Goal: Task Accomplishment & Management: Use online tool/utility

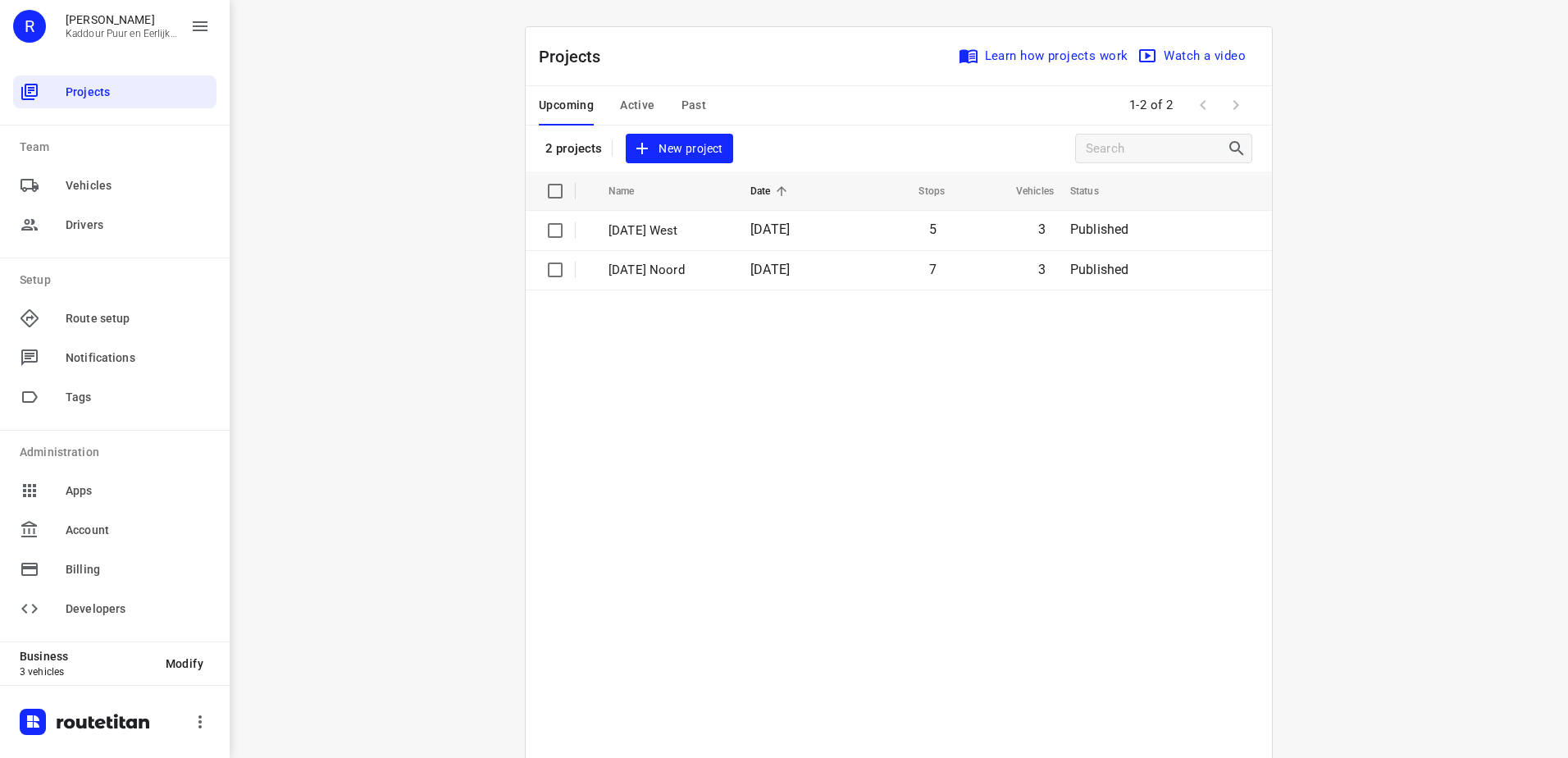
click at [897, 288] on td "7" at bounding box center [895, 270] width 105 height 39
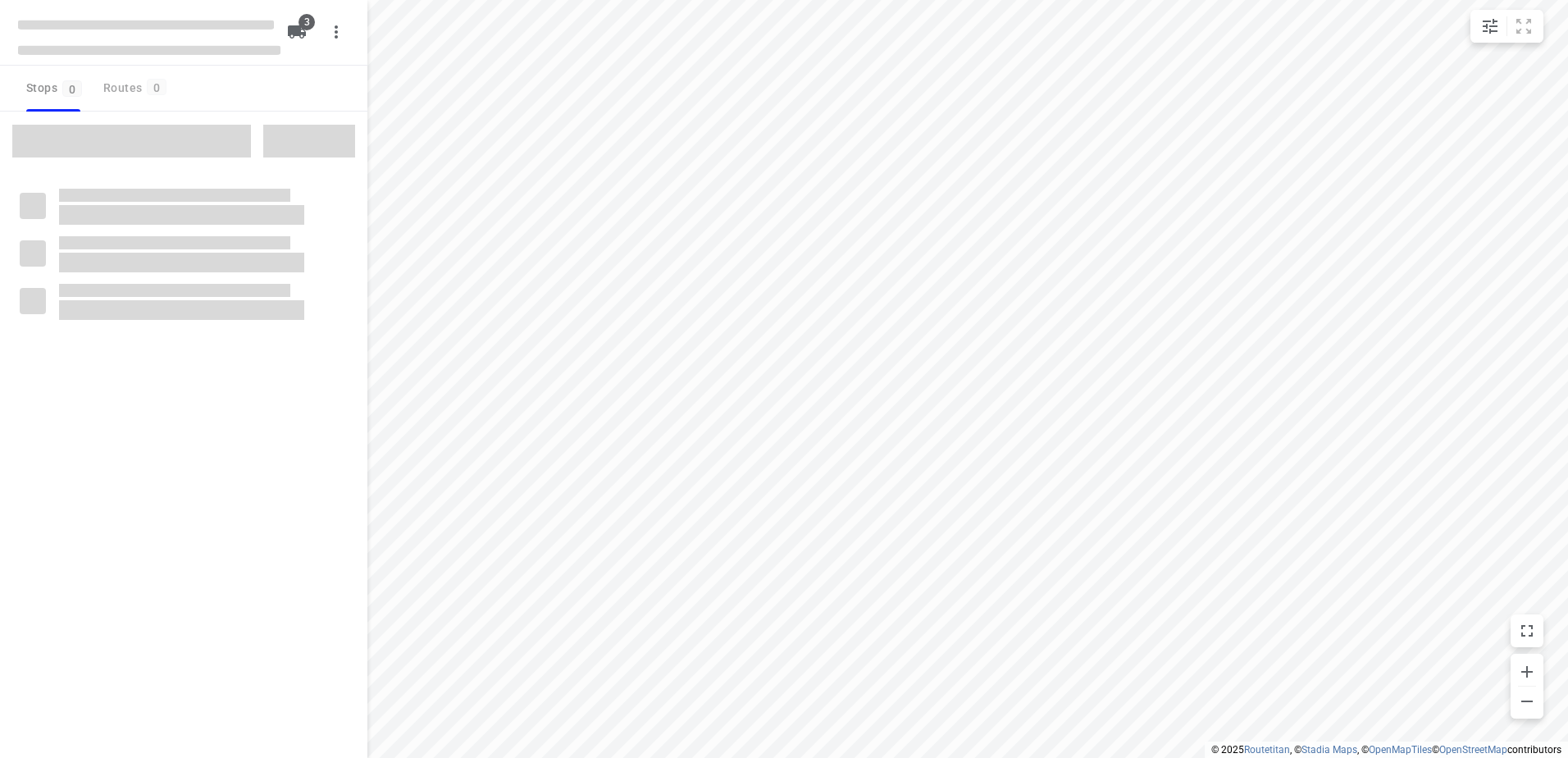
type input "distance"
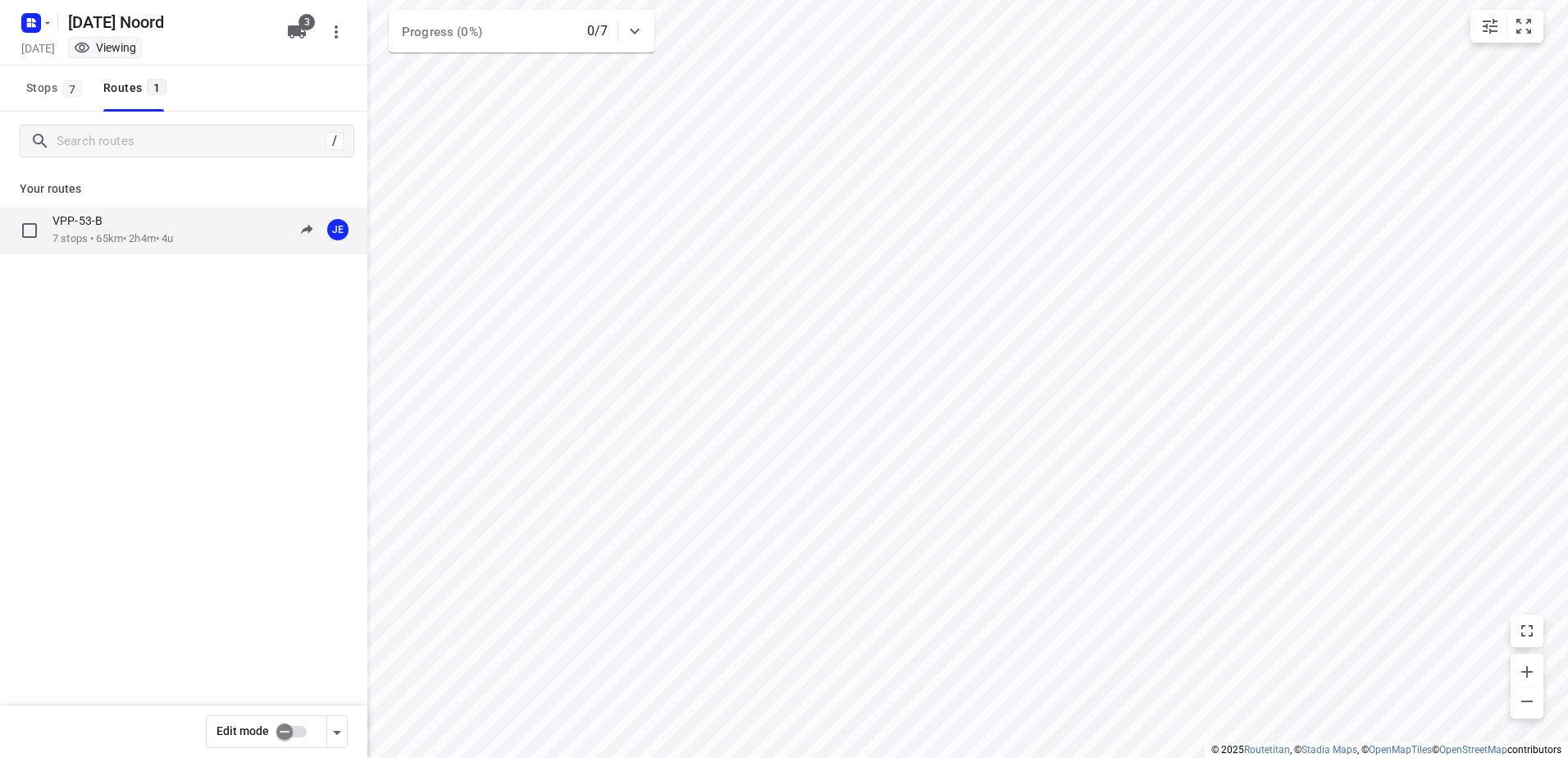
click at [116, 220] on div "VPP-53-B" at bounding box center [113, 222] width 120 height 18
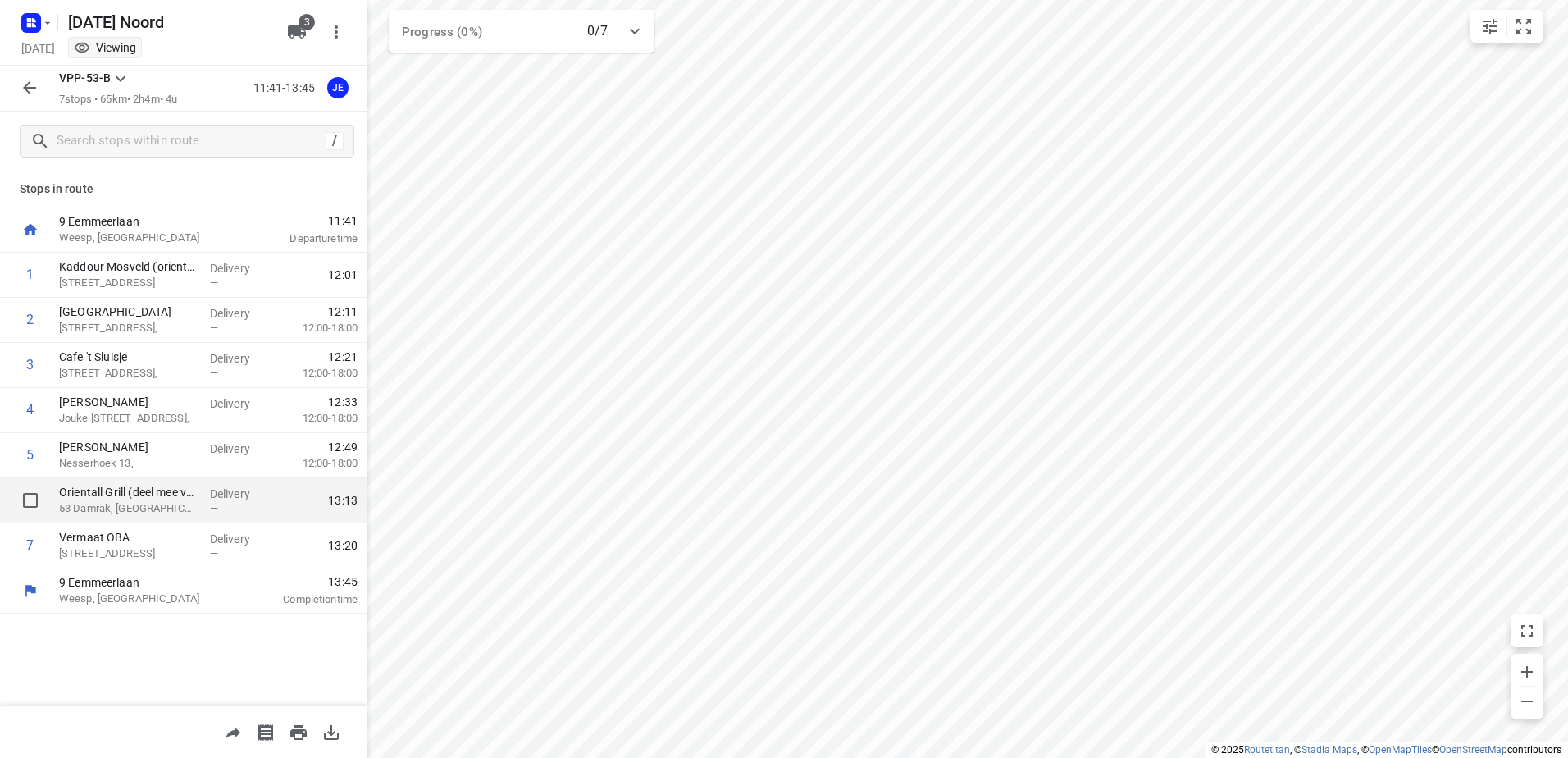
drag, startPoint x: 174, startPoint y: 509, endPoint x: 184, endPoint y: 510, distance: 10.0
click at [184, 510] on p "53 Damrak, [GEOGRAPHIC_DATA]" at bounding box center [127, 509] width 138 height 16
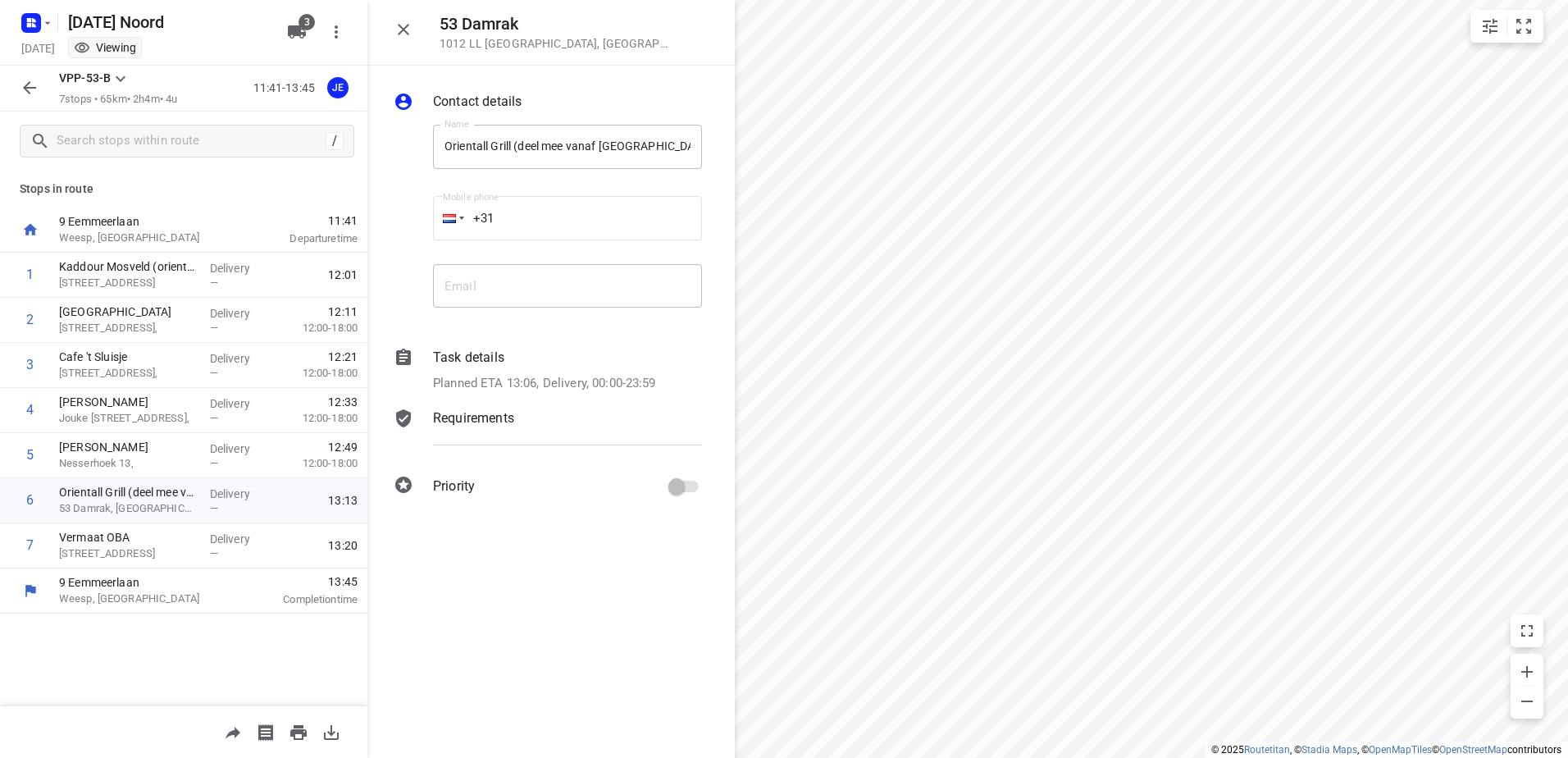
click at [41, 73] on div at bounding box center [30, 88] width 33 height 33
click at [28, 90] on icon "button" at bounding box center [29, 88] width 19 height 19
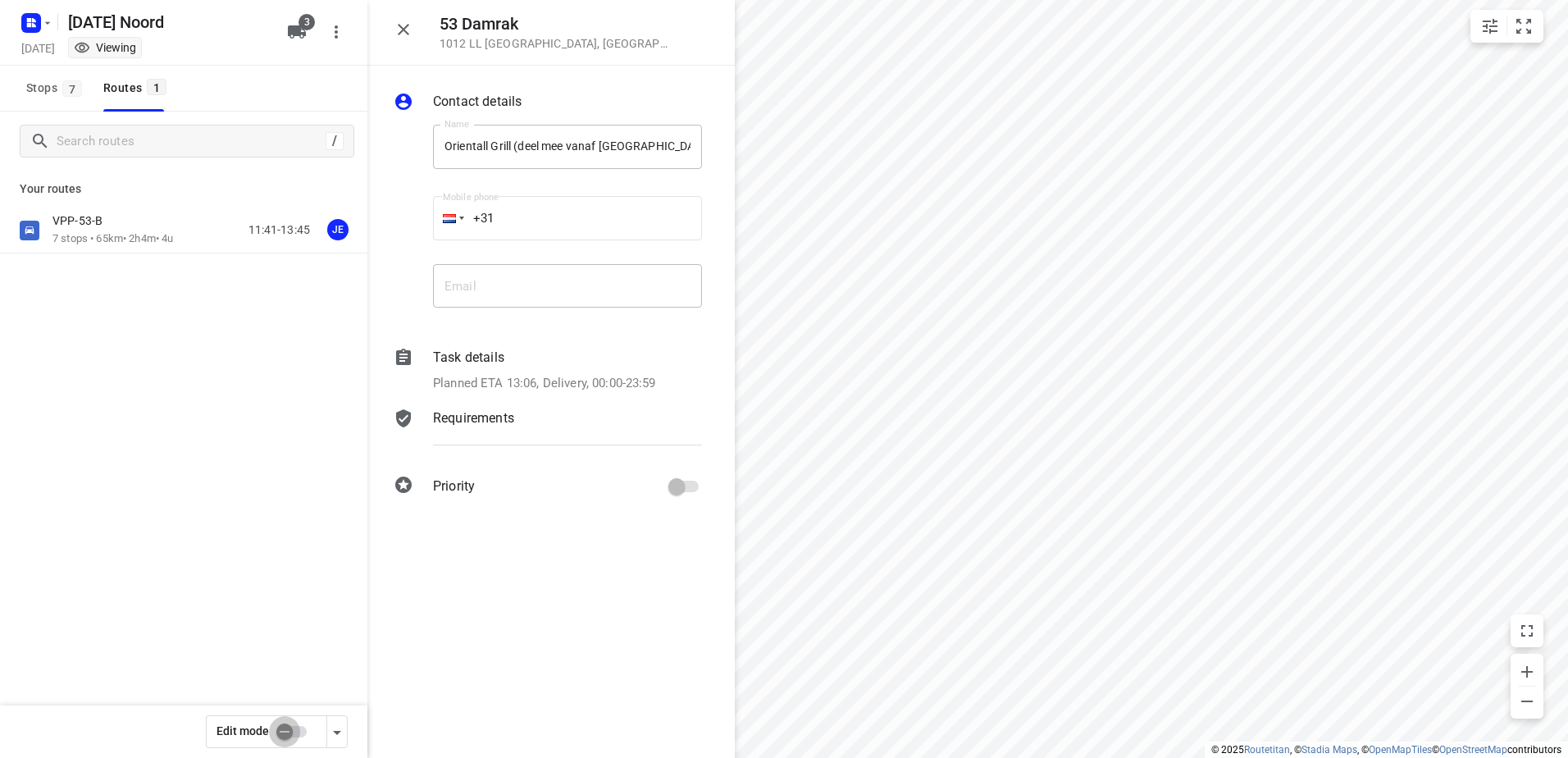
click at [289, 728] on input "checkbox" at bounding box center [284, 732] width 93 height 31
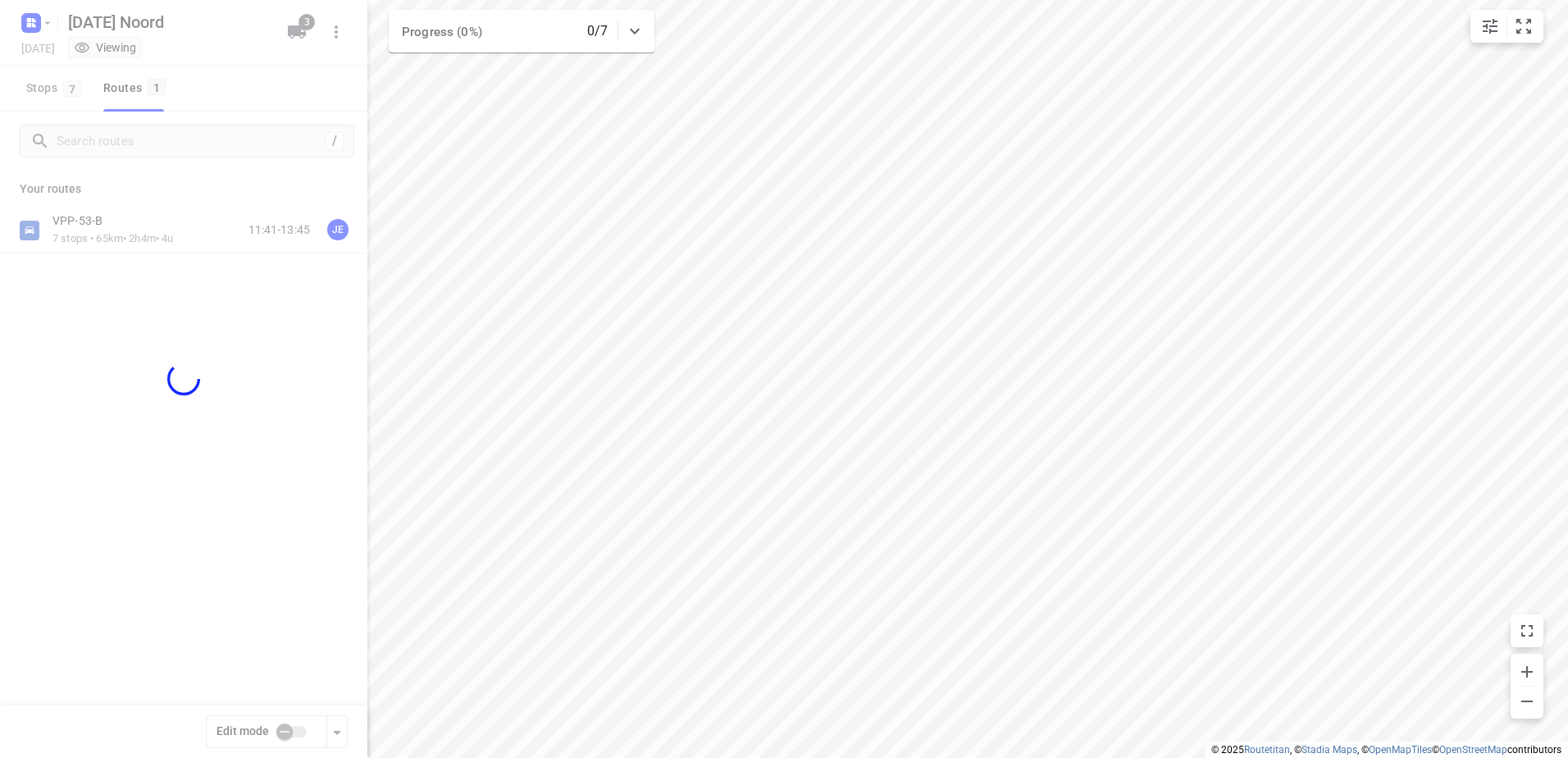
checkbox input "true"
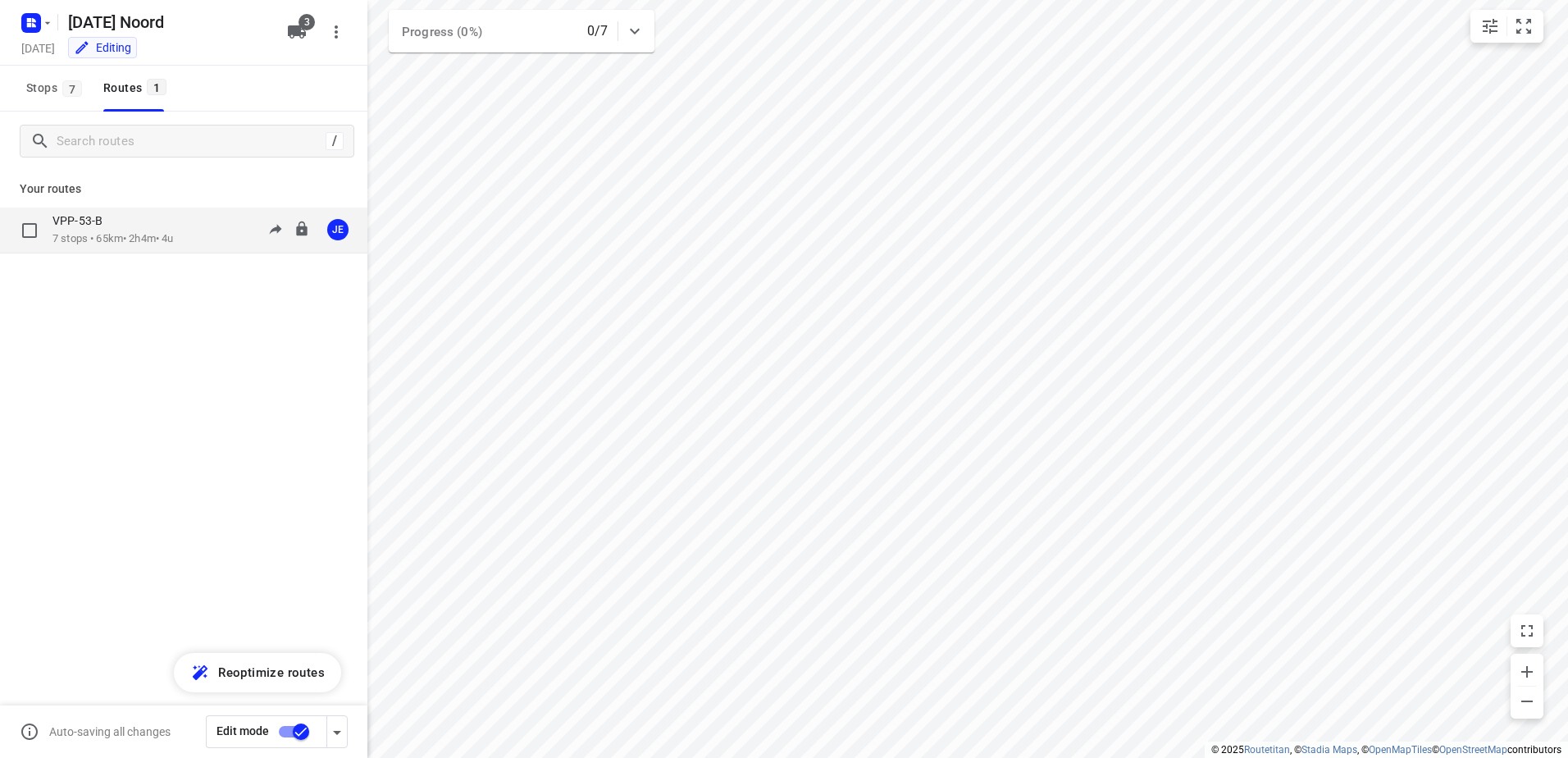
click at [88, 248] on div "VPP-53-B 7 stops • 65km • 2h4m • 4u 11:41-13:45 JE" at bounding box center [184, 231] width 368 height 46
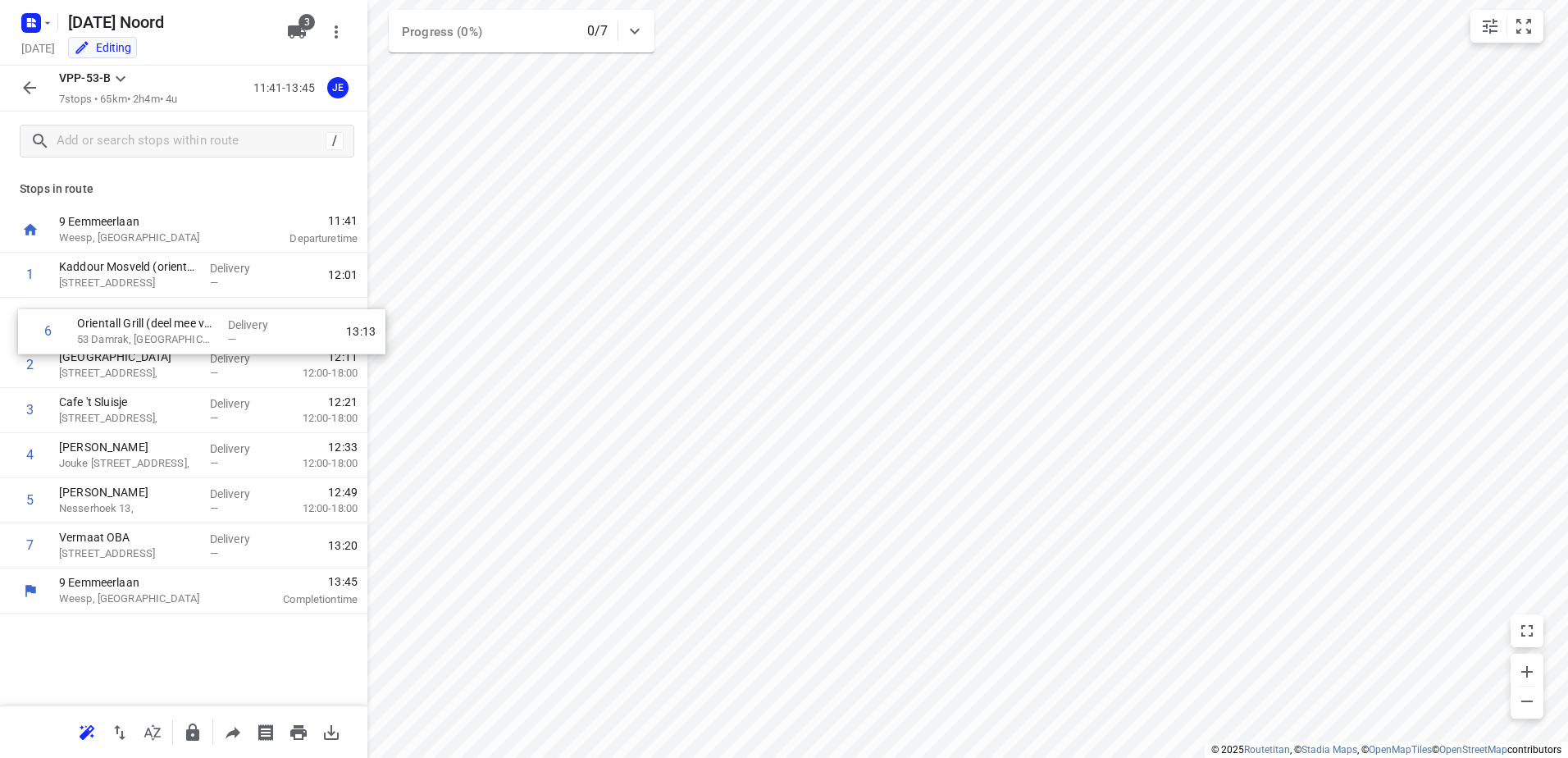
drag, startPoint x: 132, startPoint y: 513, endPoint x: 147, endPoint y: 344, distance: 169.7
click at [147, 344] on div "1 [PERSON_NAME] (orientall vlees mee) [STREET_ADDRESS] Delivery — 12:01 [GEOGRA…" at bounding box center [184, 410] width 368 height 316
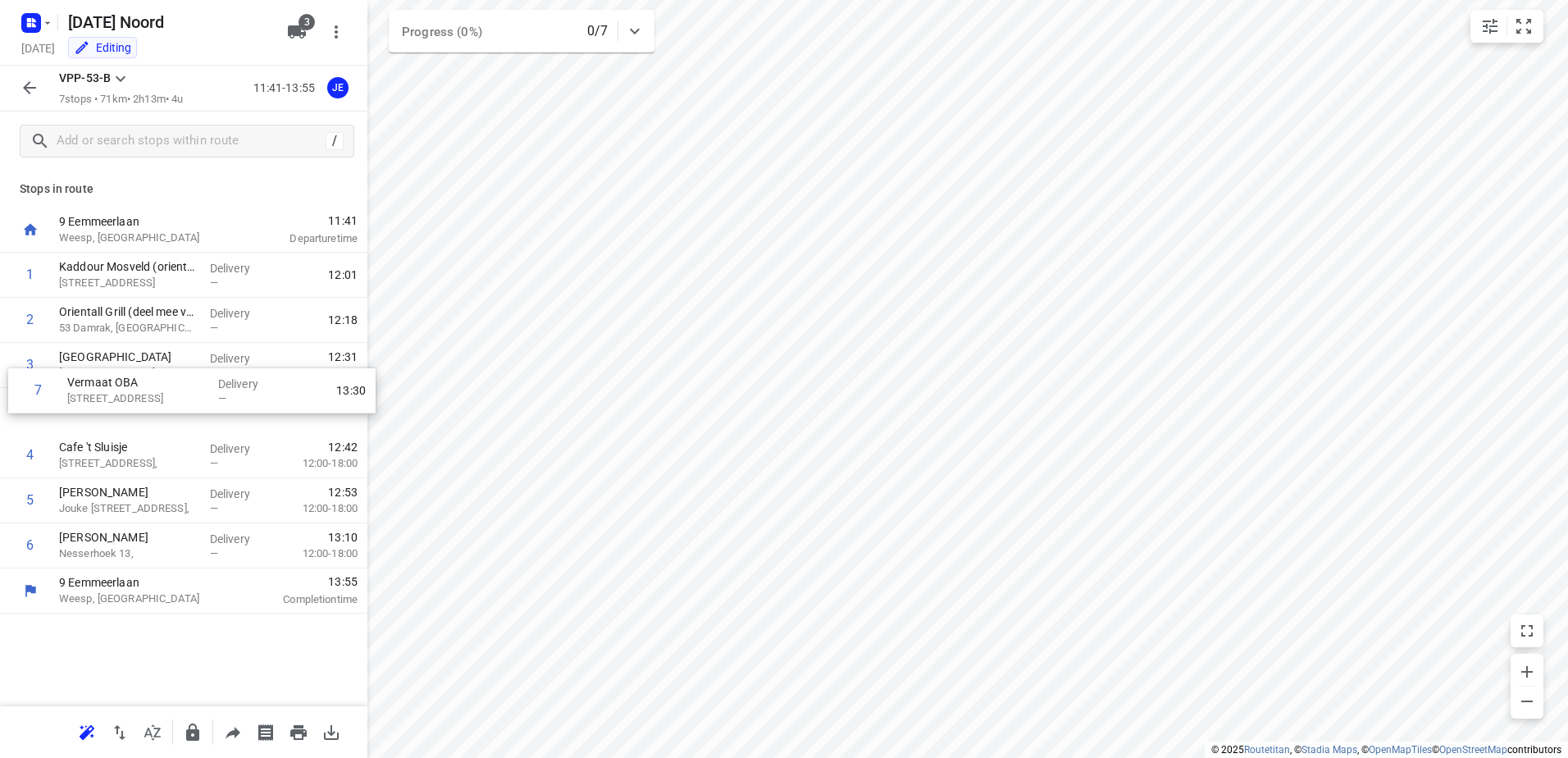
drag, startPoint x: 139, startPoint y: 541, endPoint x: 141, endPoint y: 370, distance: 171.0
click at [141, 370] on div "1 [PERSON_NAME] (orientall vlees mee) 13 [GEOGRAPHIC_DATA], [GEOGRAPHIC_DATA] D…" at bounding box center [184, 410] width 368 height 316
click at [45, 91] on button "button" at bounding box center [30, 88] width 33 height 33
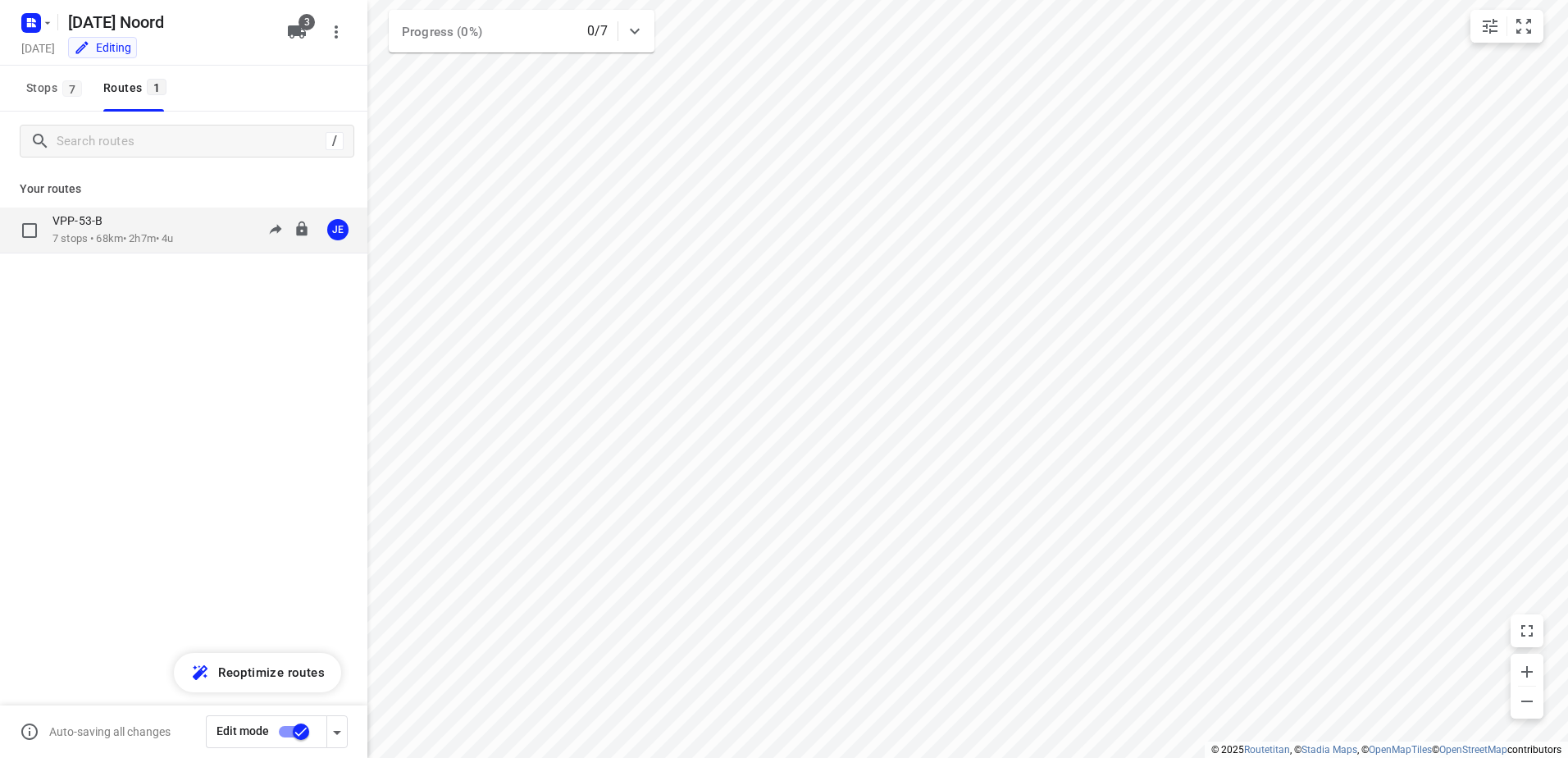
click at [185, 213] on div "VPP-53-B 7 stops • 68km • 2h7m • 4u 11:41-13:48 JE" at bounding box center [184, 231] width 368 height 46
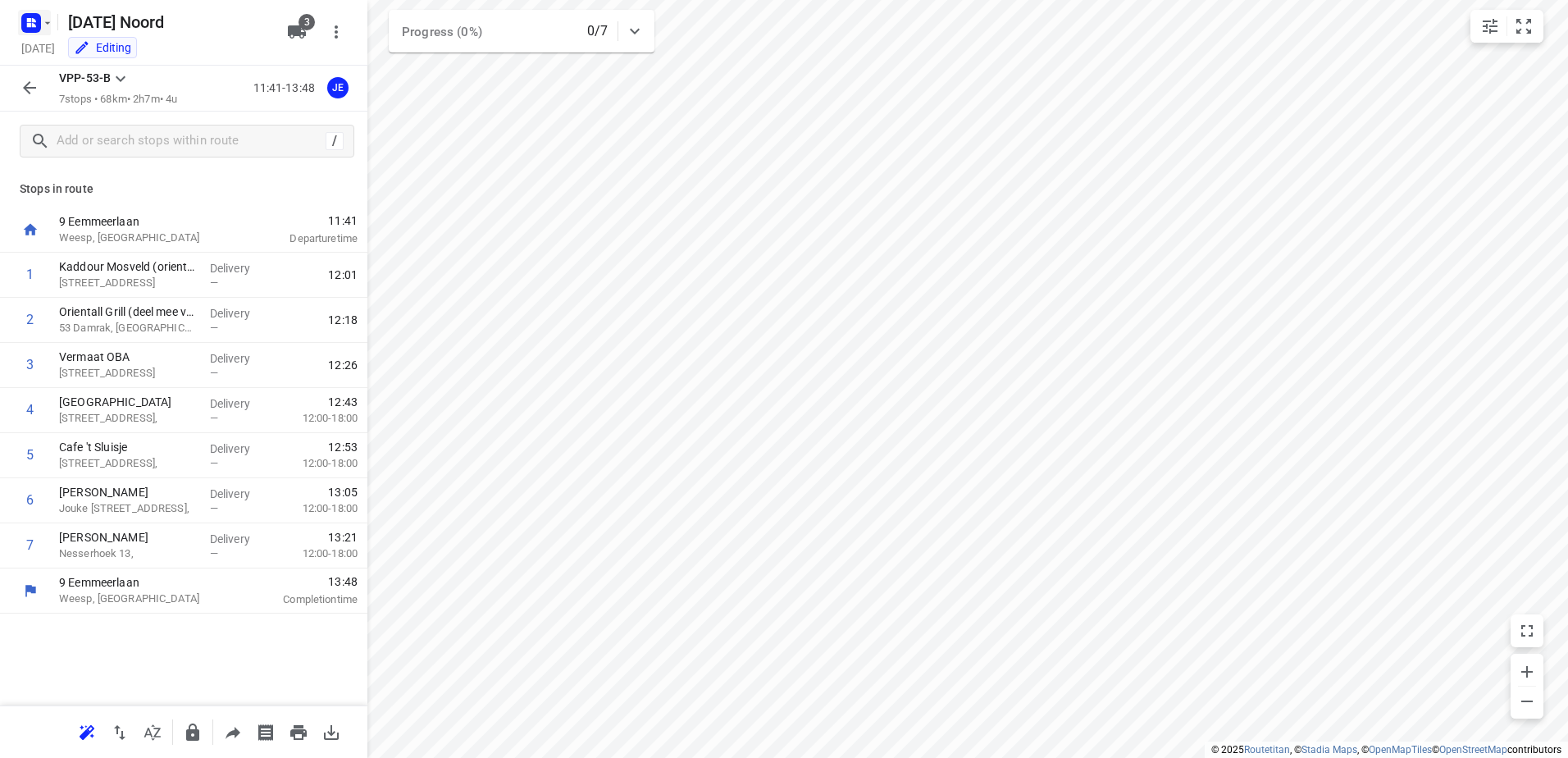
click at [21, 28] on icon "button" at bounding box center [31, 22] width 26 height 26
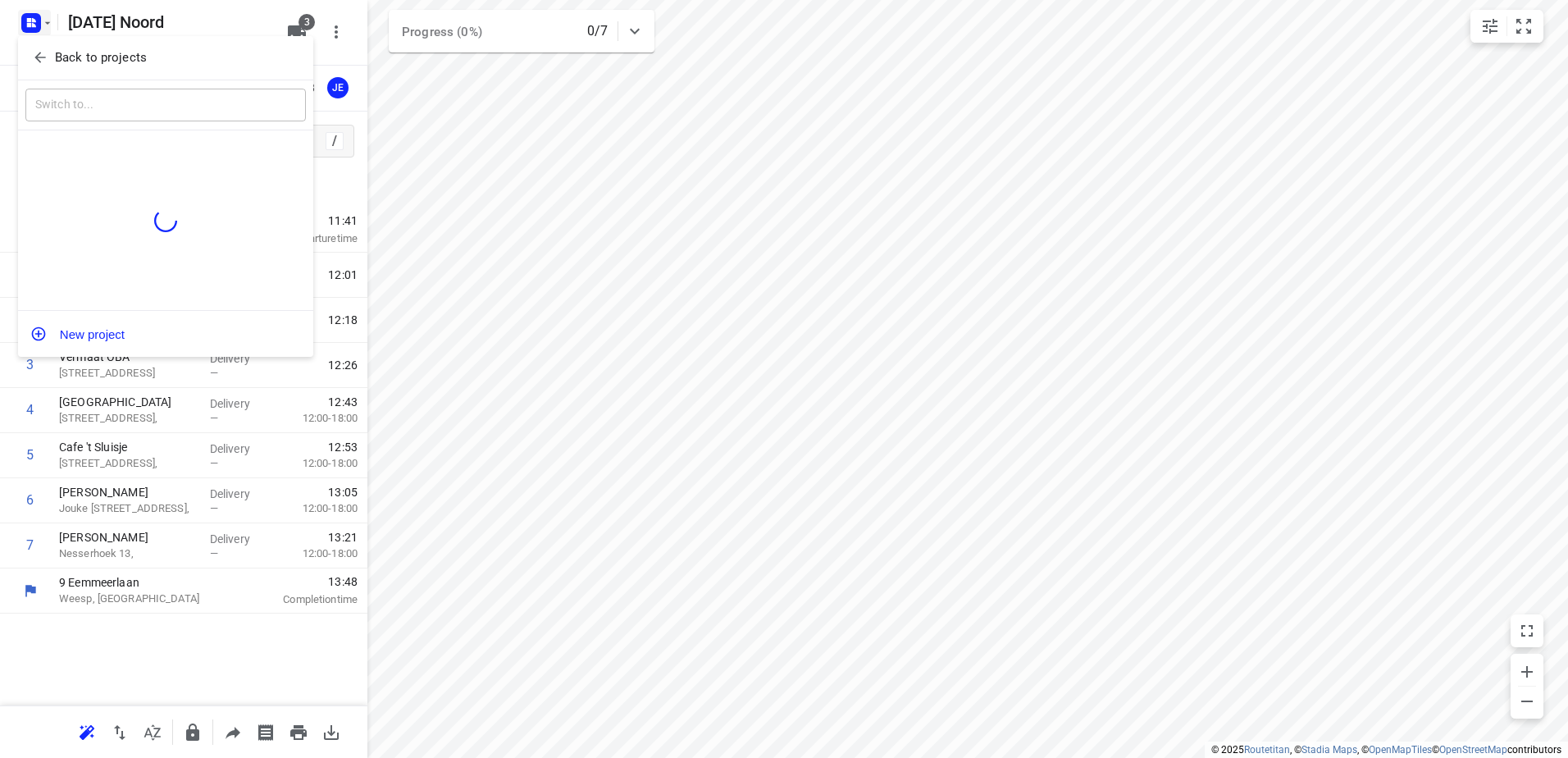
click at [36, 49] on icon "button" at bounding box center [39, 57] width 16 height 16
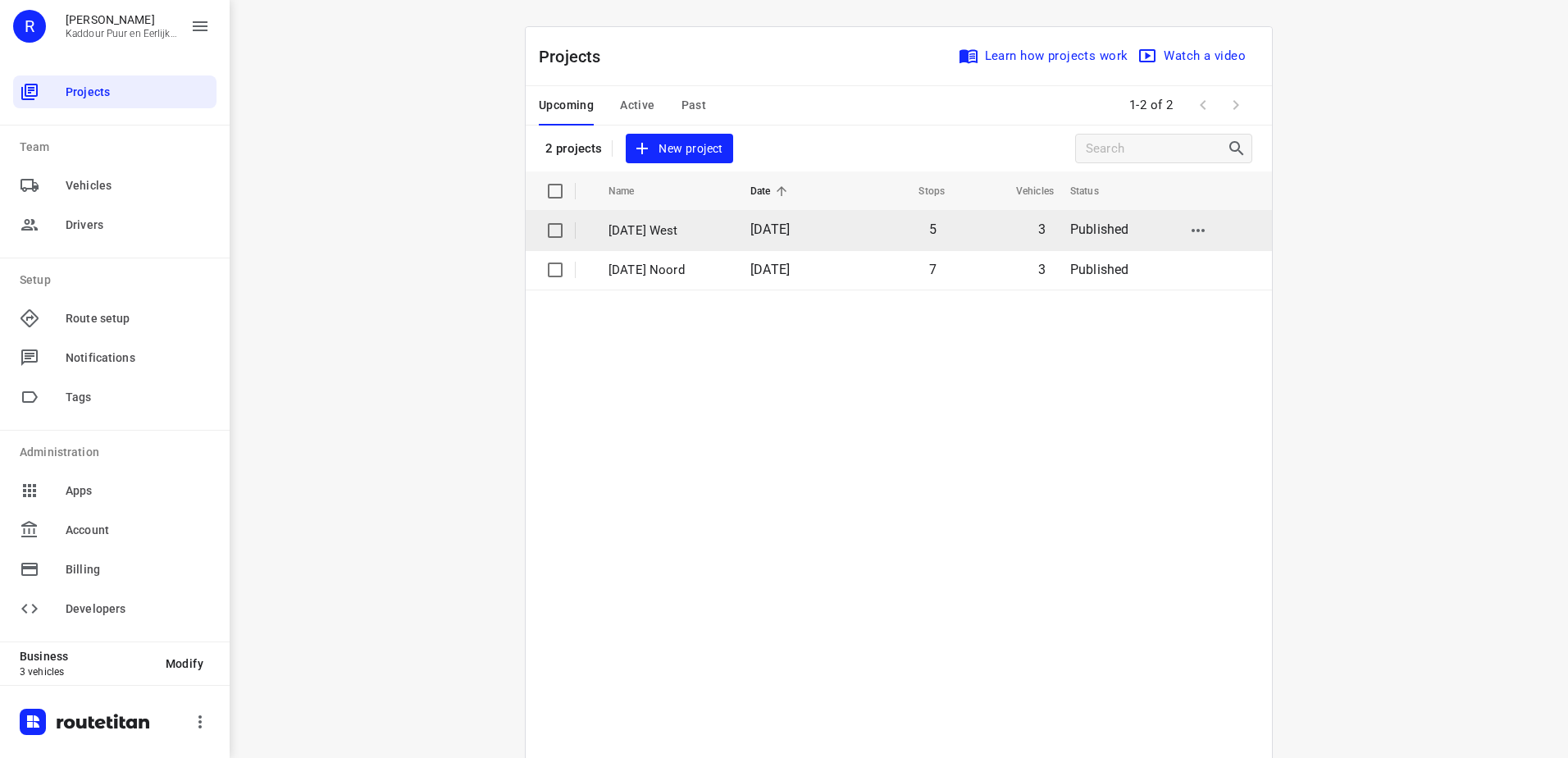
click at [764, 243] on td "[DATE]" at bounding box center [790, 230] width 106 height 39
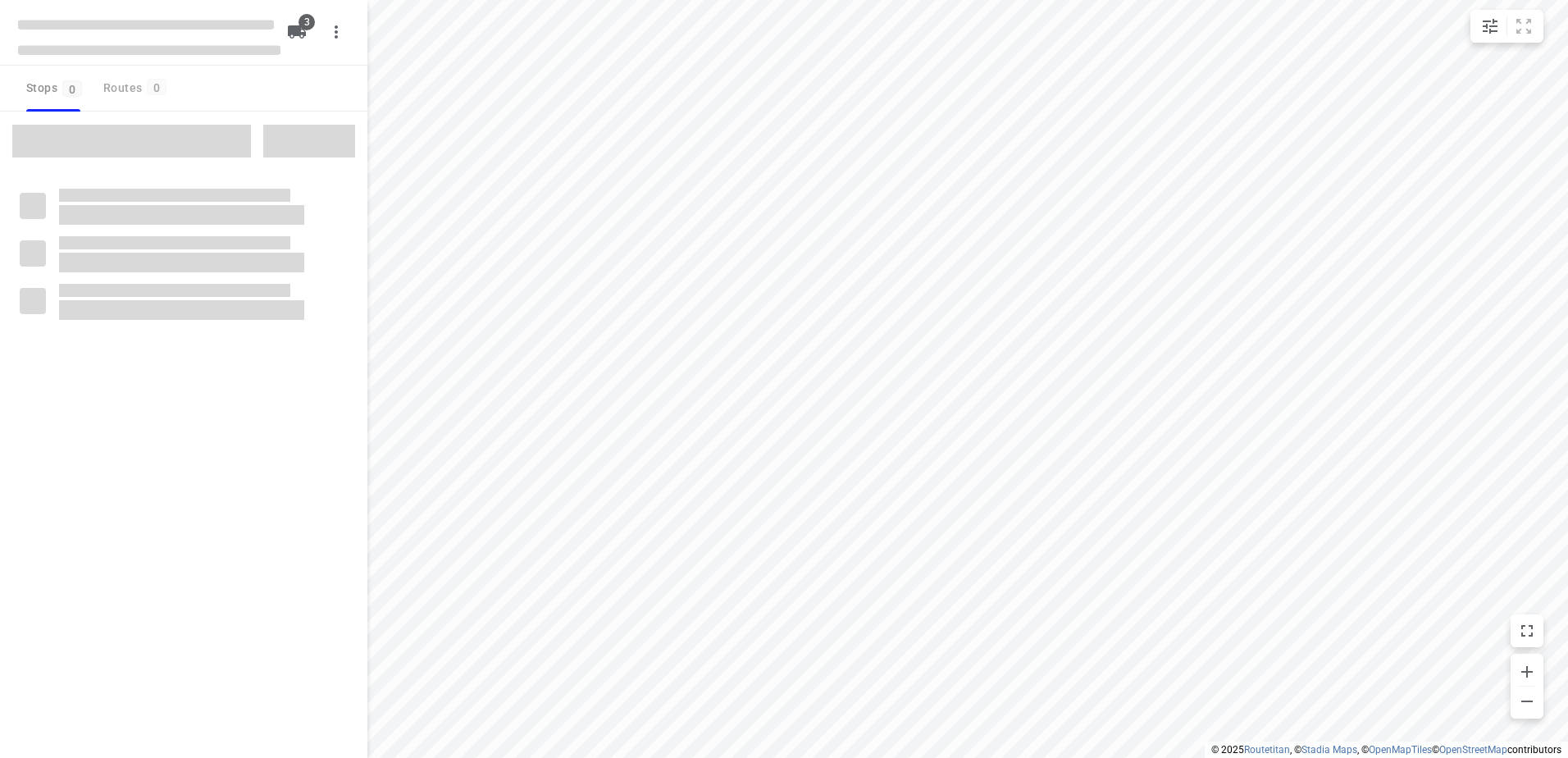
type input "distance"
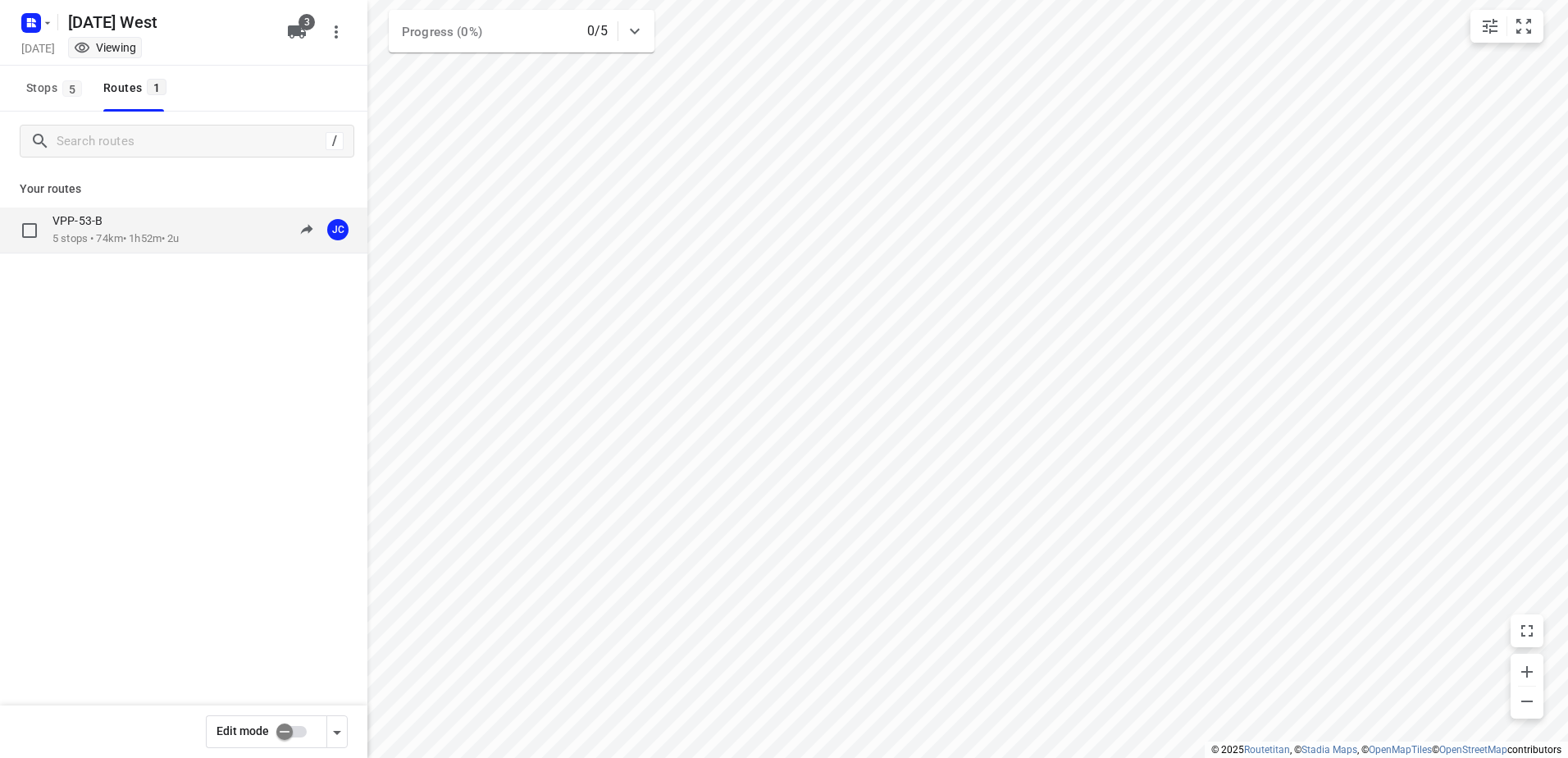
drag, startPoint x: 155, startPoint y: 248, endPoint x: 203, endPoint y: 247, distance: 48.0
click at [203, 247] on div "VPP-53-B 5 stops • 74km • 1h52m • 2u 11:34-13:27 JC" at bounding box center [184, 231] width 368 height 46
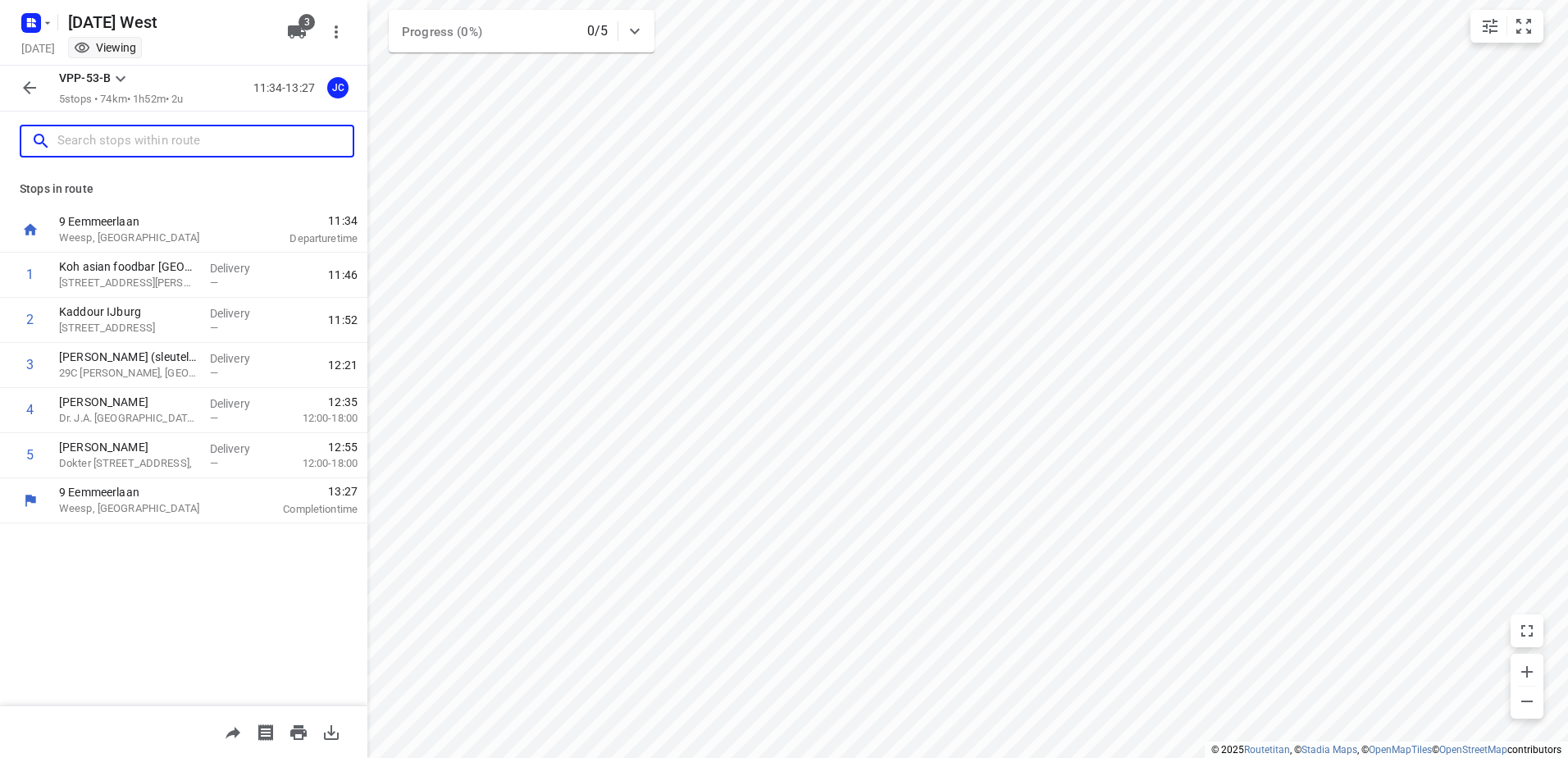
click at [202, 152] on input "text" at bounding box center [205, 142] width 296 height 25
paste input "Admiraal de [PERSON_NAME][STREET_ADDRESS]"
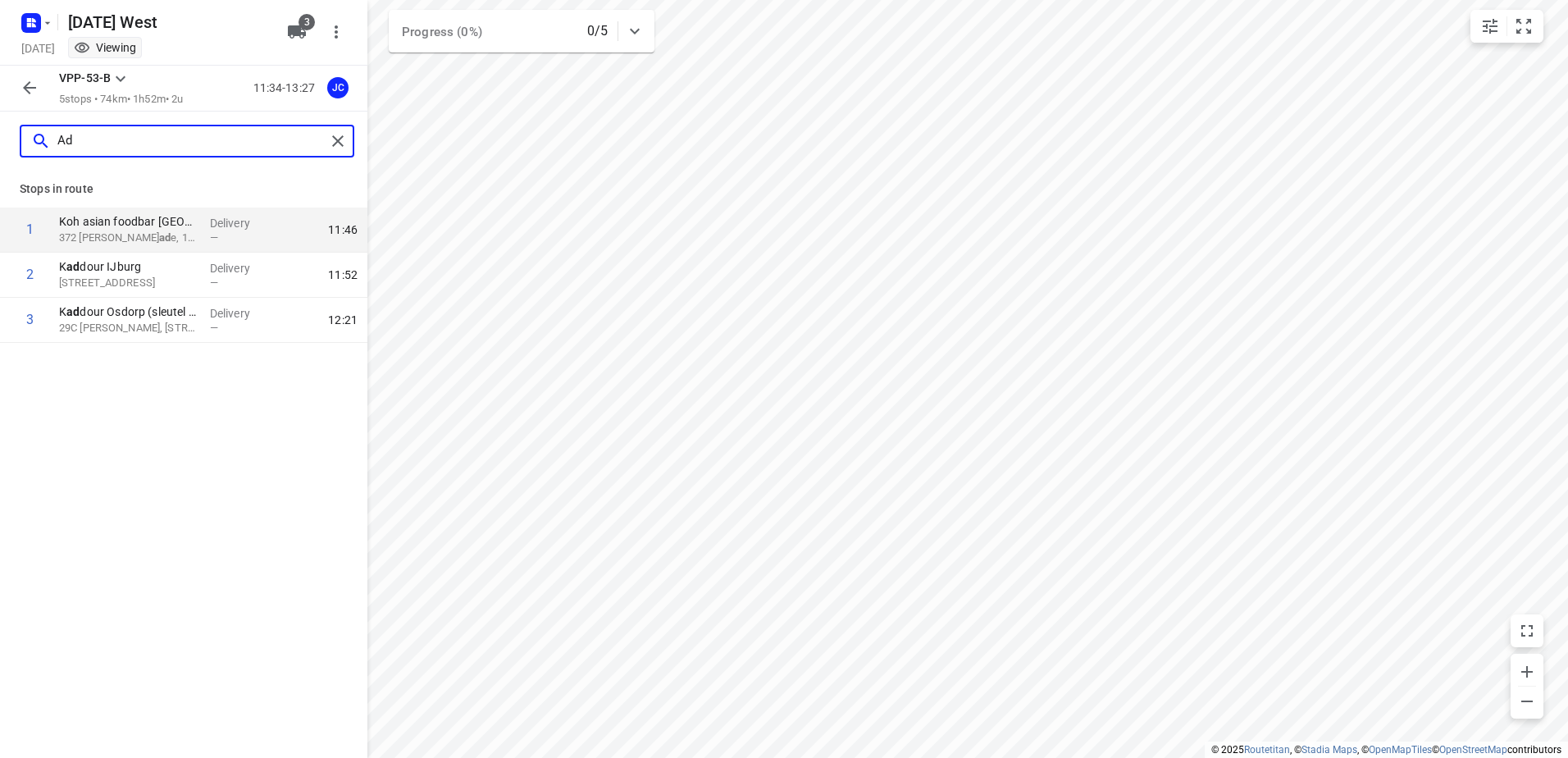
type input "A"
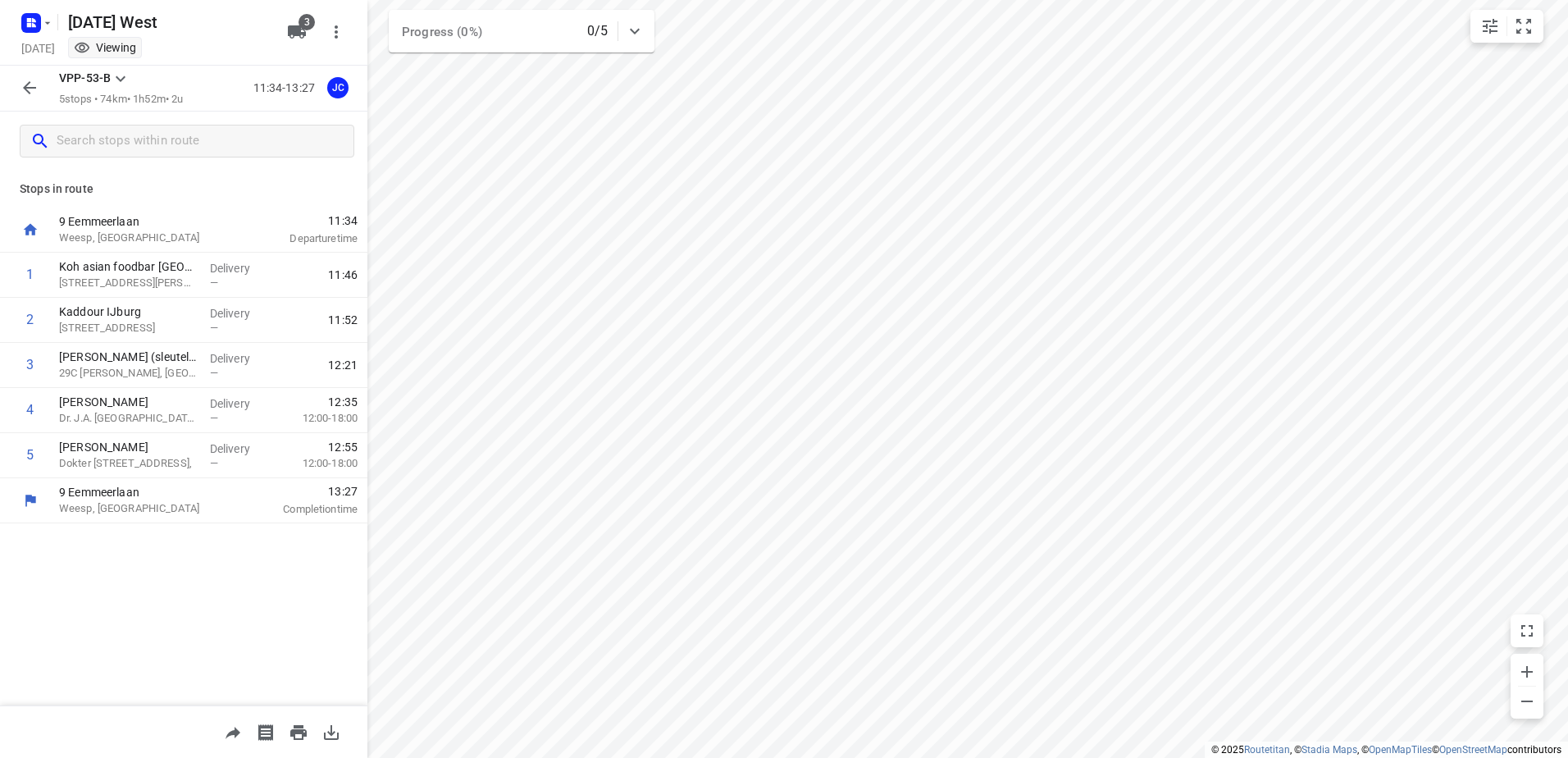
click at [21, 94] on icon "button" at bounding box center [29, 88] width 19 height 19
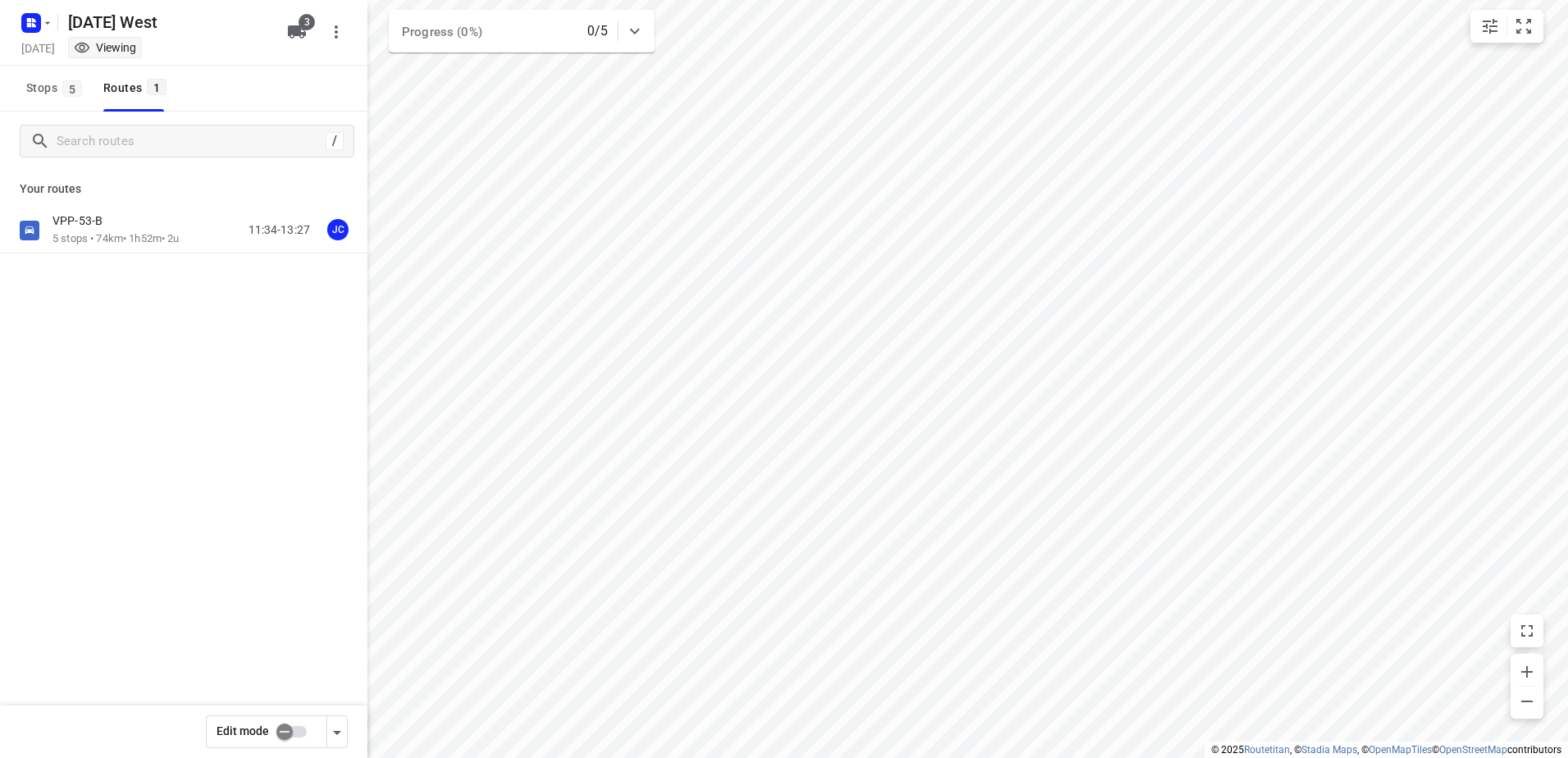
click at [299, 729] on input "checkbox" at bounding box center [284, 732] width 93 height 31
checkbox input "true"
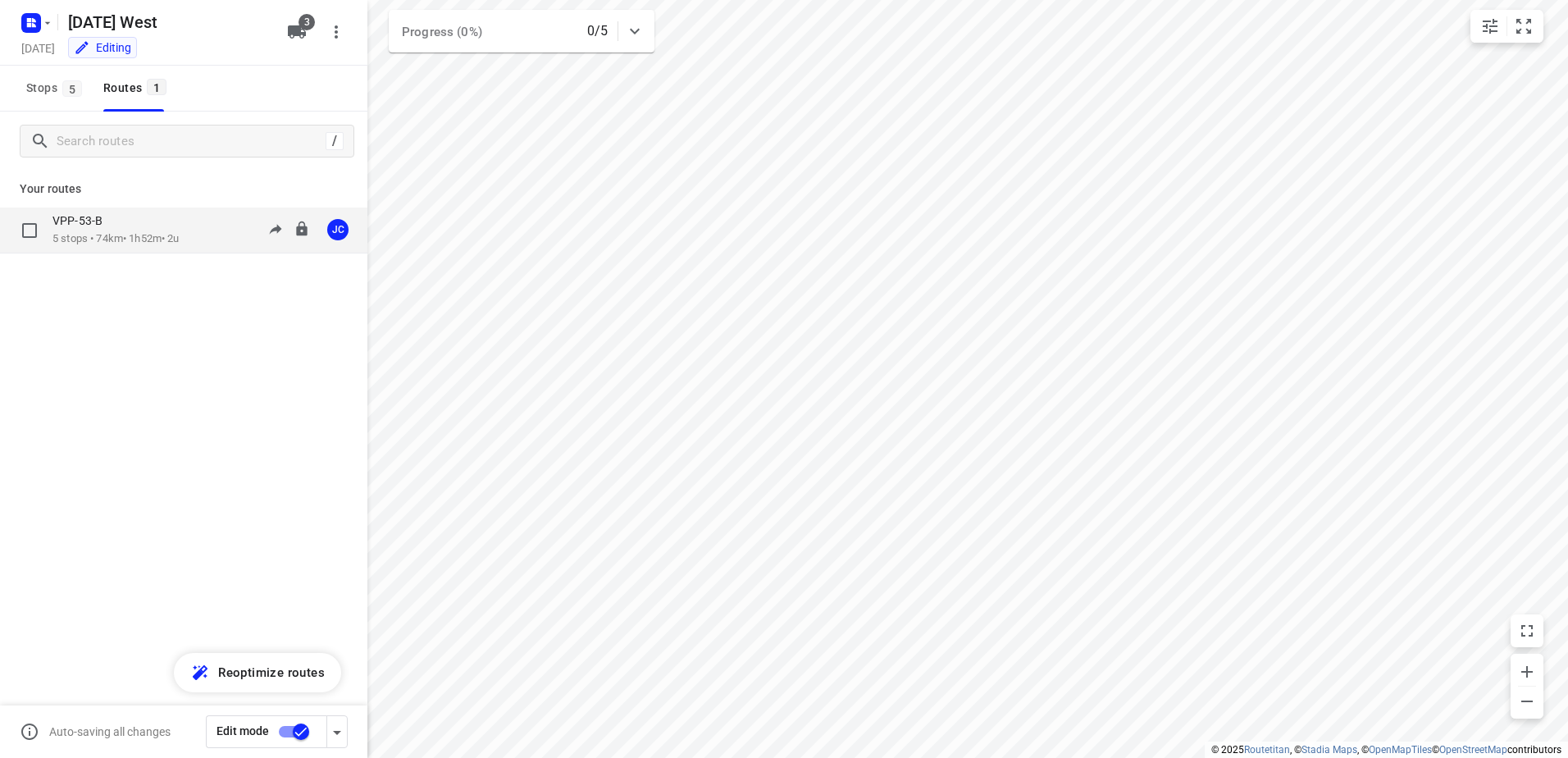
click at [136, 240] on p "5 stops • 74km • 1h52m • 2u" at bounding box center [116, 239] width 127 height 15
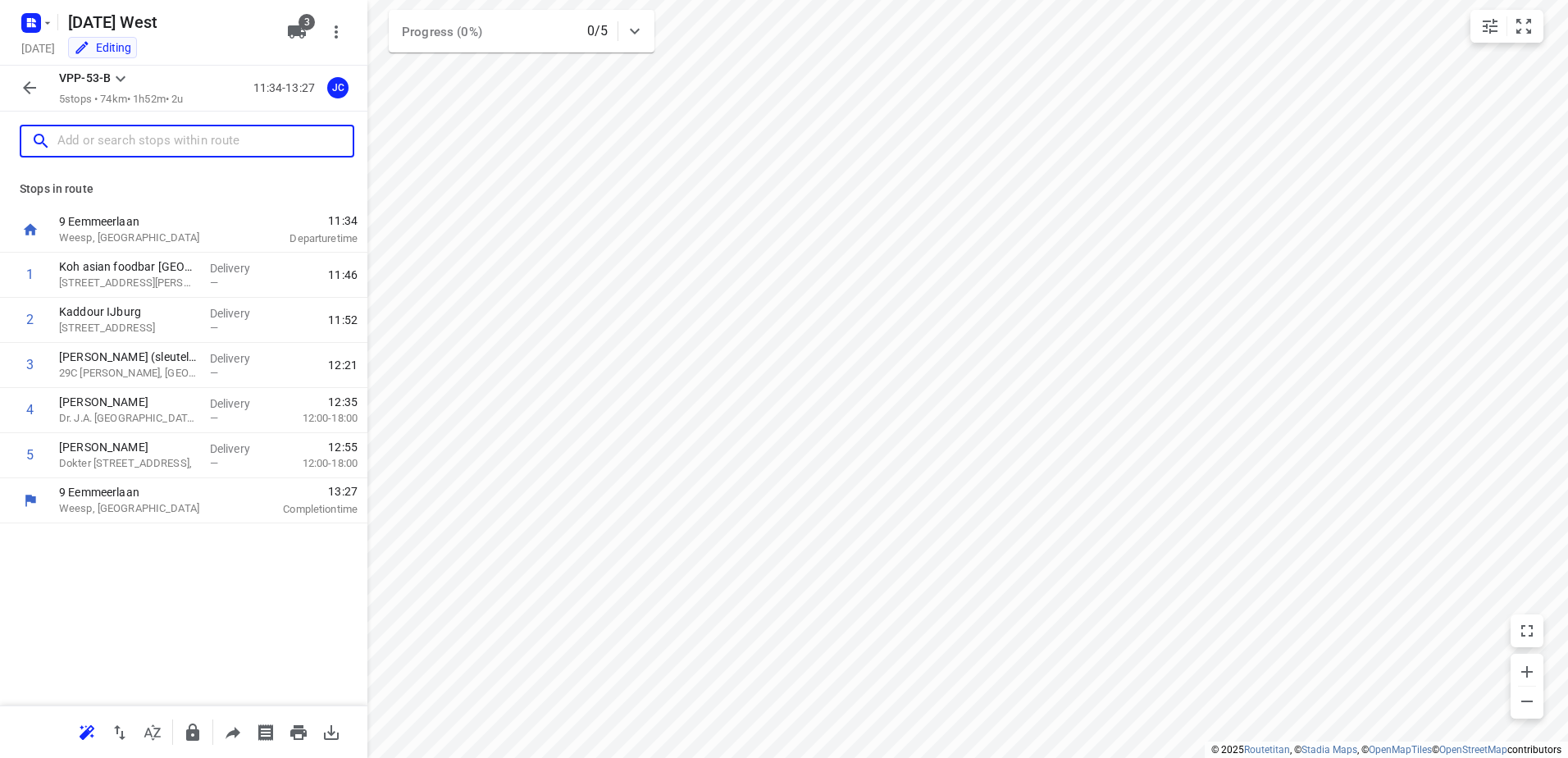
click at [150, 138] on input "text" at bounding box center [205, 142] width 296 height 25
paste input "[STREET_ADDRESS][PERSON_NAME]"
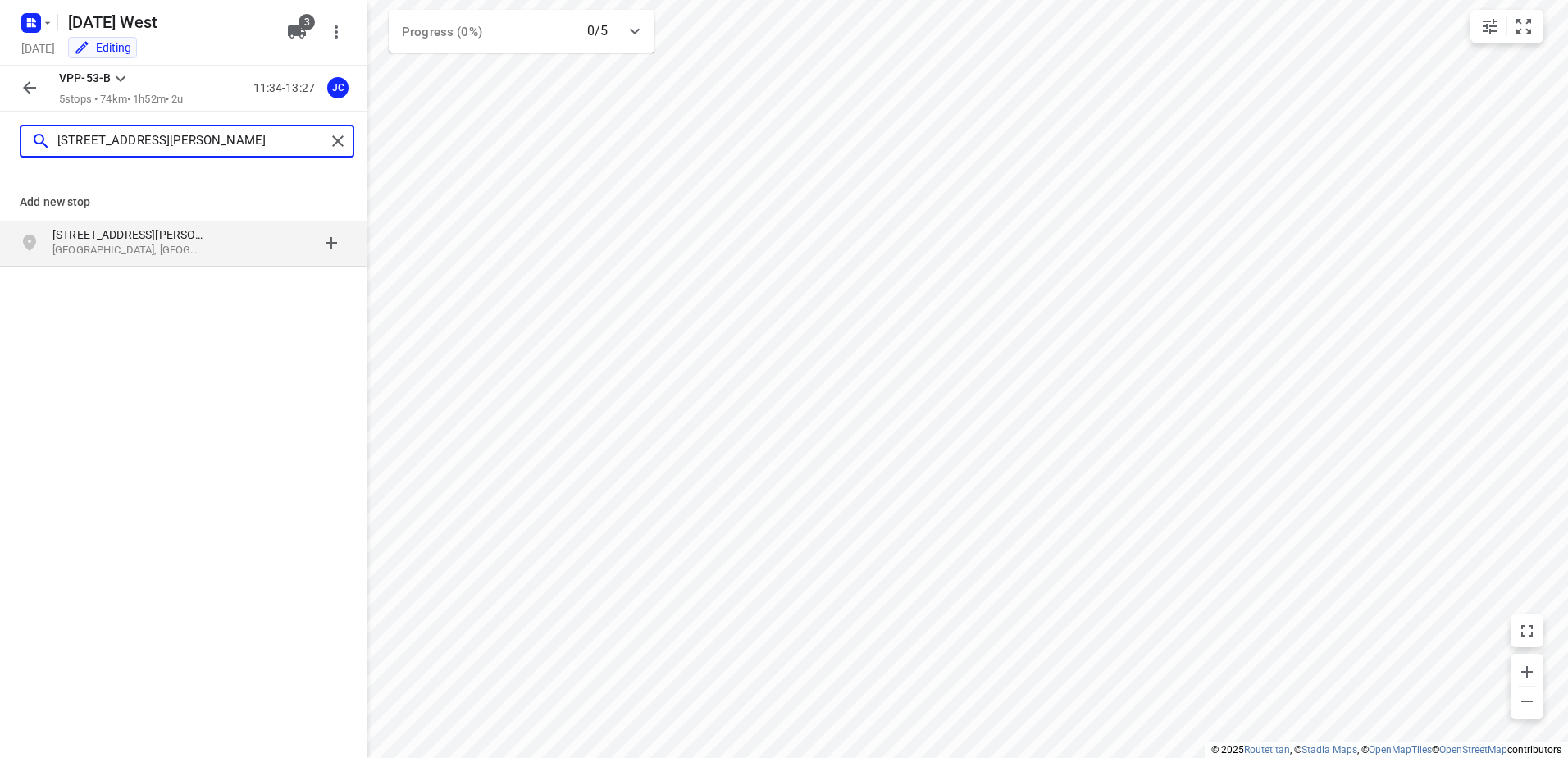
type input "[STREET_ADDRESS][PERSON_NAME]"
click at [190, 248] on p "[GEOGRAPHIC_DATA], [GEOGRAPHIC_DATA]" at bounding box center [128, 250] width 151 height 15
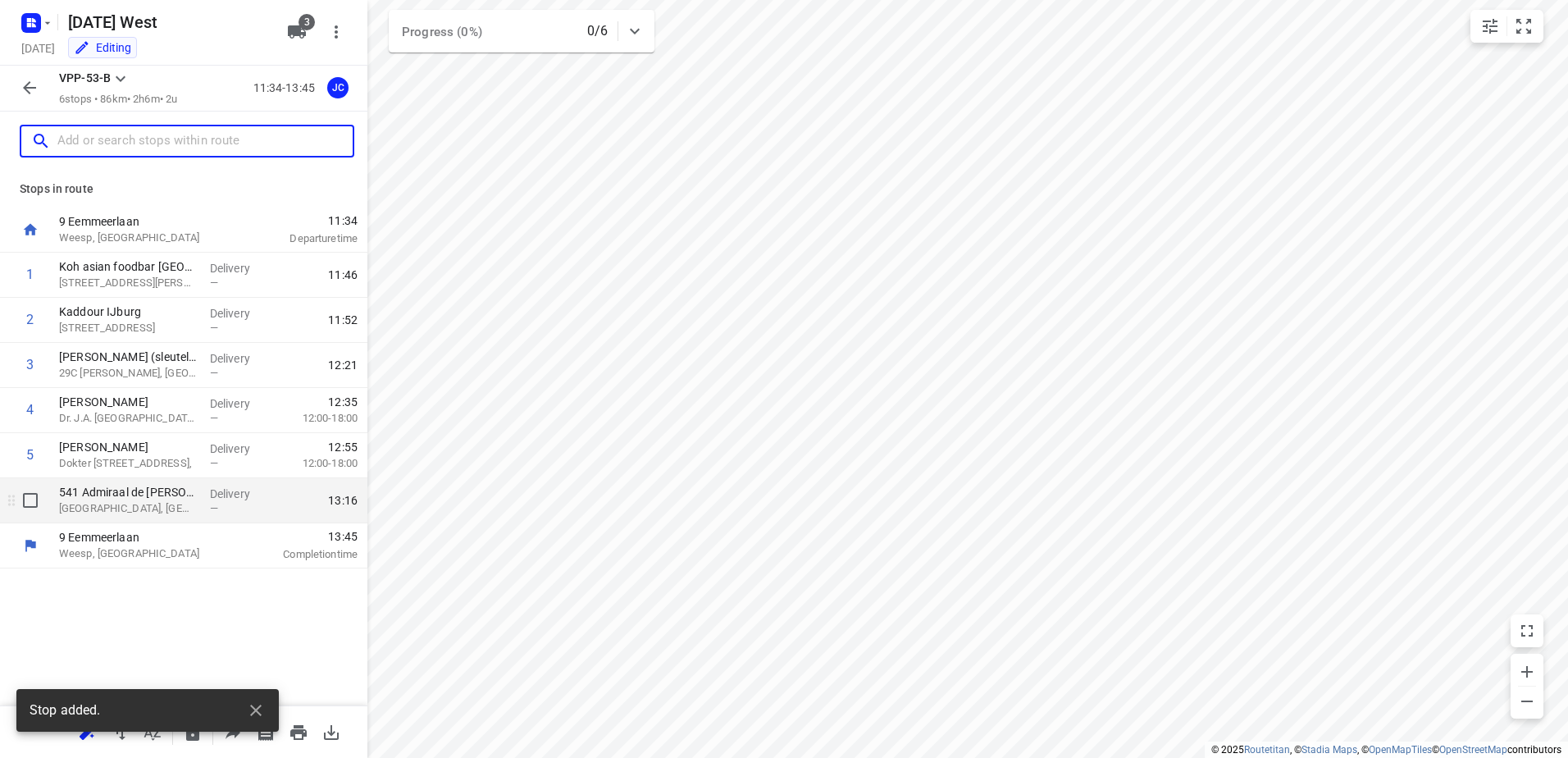
click at [189, 512] on p "[GEOGRAPHIC_DATA], [GEOGRAPHIC_DATA]" at bounding box center [127, 509] width 138 height 16
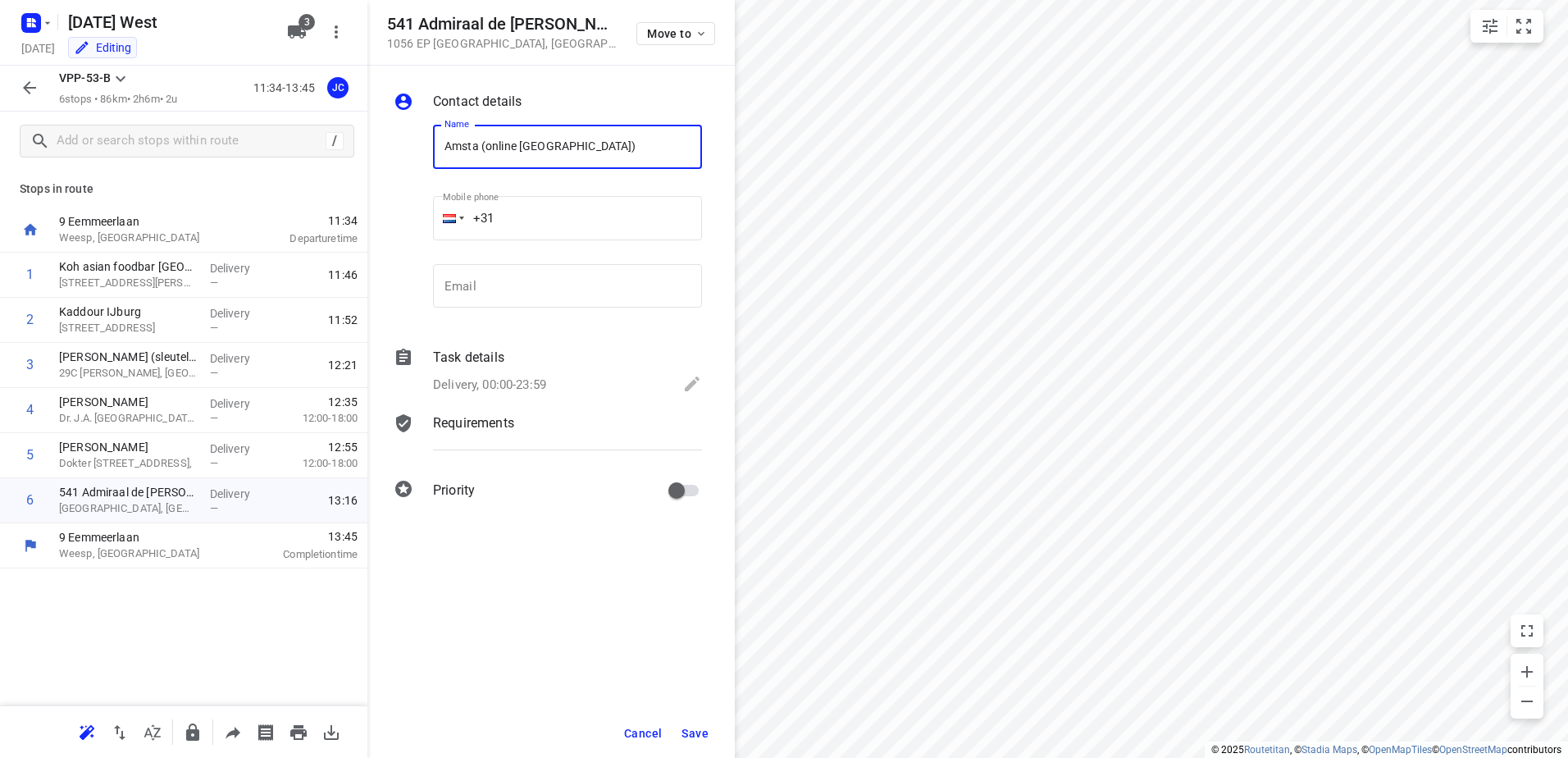
type input "Amsta (online [GEOGRAPHIC_DATA])"
click at [703, 733] on span "Save" at bounding box center [695, 734] width 27 height 13
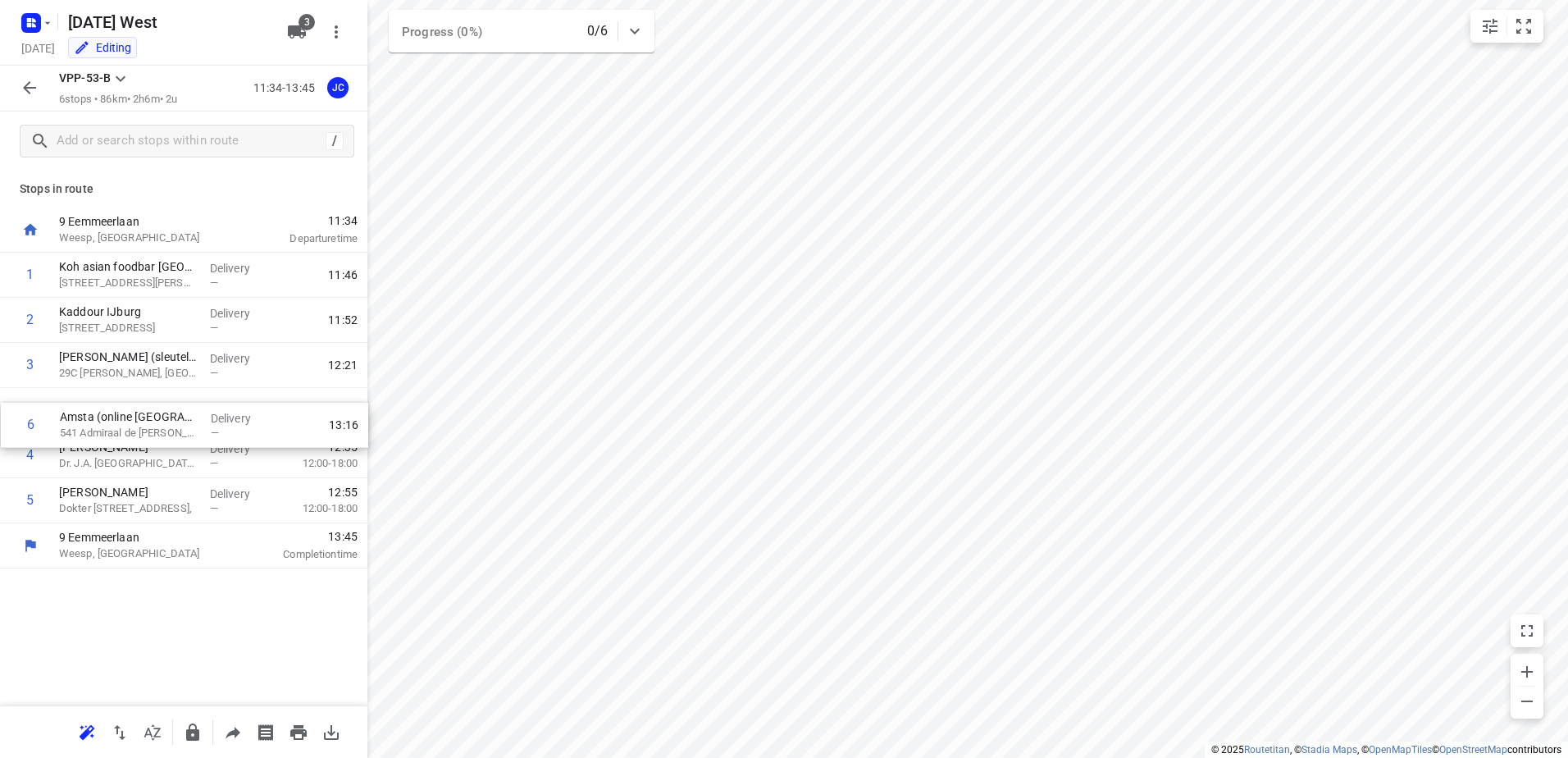
drag, startPoint x: 86, startPoint y: 508, endPoint x: 91, endPoint y: 410, distance: 98.1
click at [91, 410] on div "1 Koh asian foodbar IJburg 372 [PERSON_NAME], Amsterdam Delivery — 11:46 2 Kadd…" at bounding box center [184, 387] width 368 height 271
drag, startPoint x: 127, startPoint y: 505, endPoint x: 142, endPoint y: 406, distance: 100.1
click at [142, 406] on div "1 Koh asian foodbar IJburg 372 [PERSON_NAME], [GEOGRAPHIC_DATA] Delivery — 11:4…" at bounding box center [184, 387] width 368 height 271
drag, startPoint x: 158, startPoint y: 504, endPoint x: 169, endPoint y: 454, distance: 51.2
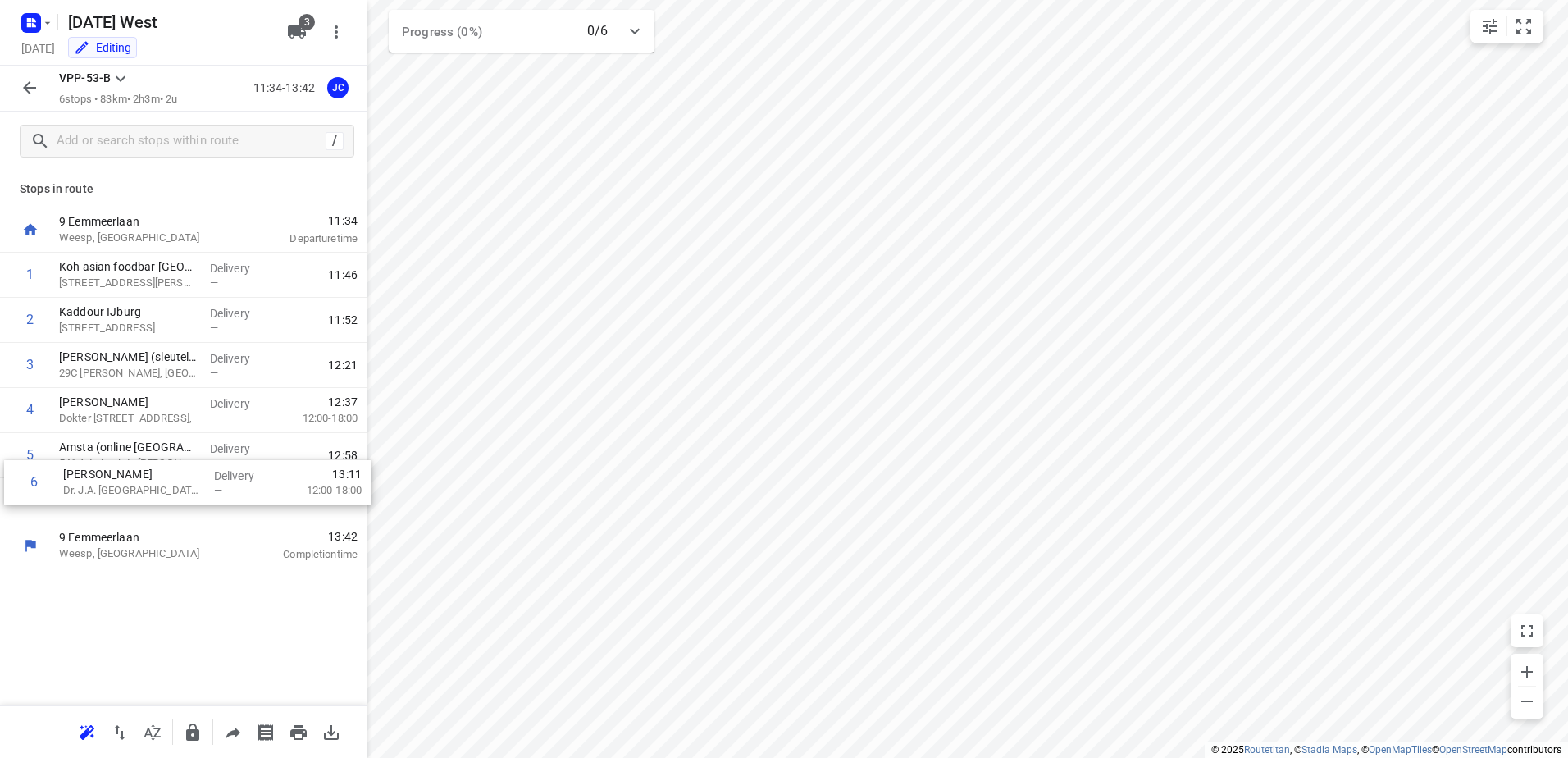
click at [169, 454] on div "1 Koh asian foodbar [GEOGRAPHIC_DATA] 372 [PERSON_NAME], [GEOGRAPHIC_DATA] Deli…" at bounding box center [184, 387] width 368 height 271
click at [35, 20] on icon "button" at bounding box center [34, 20] width 4 height 4
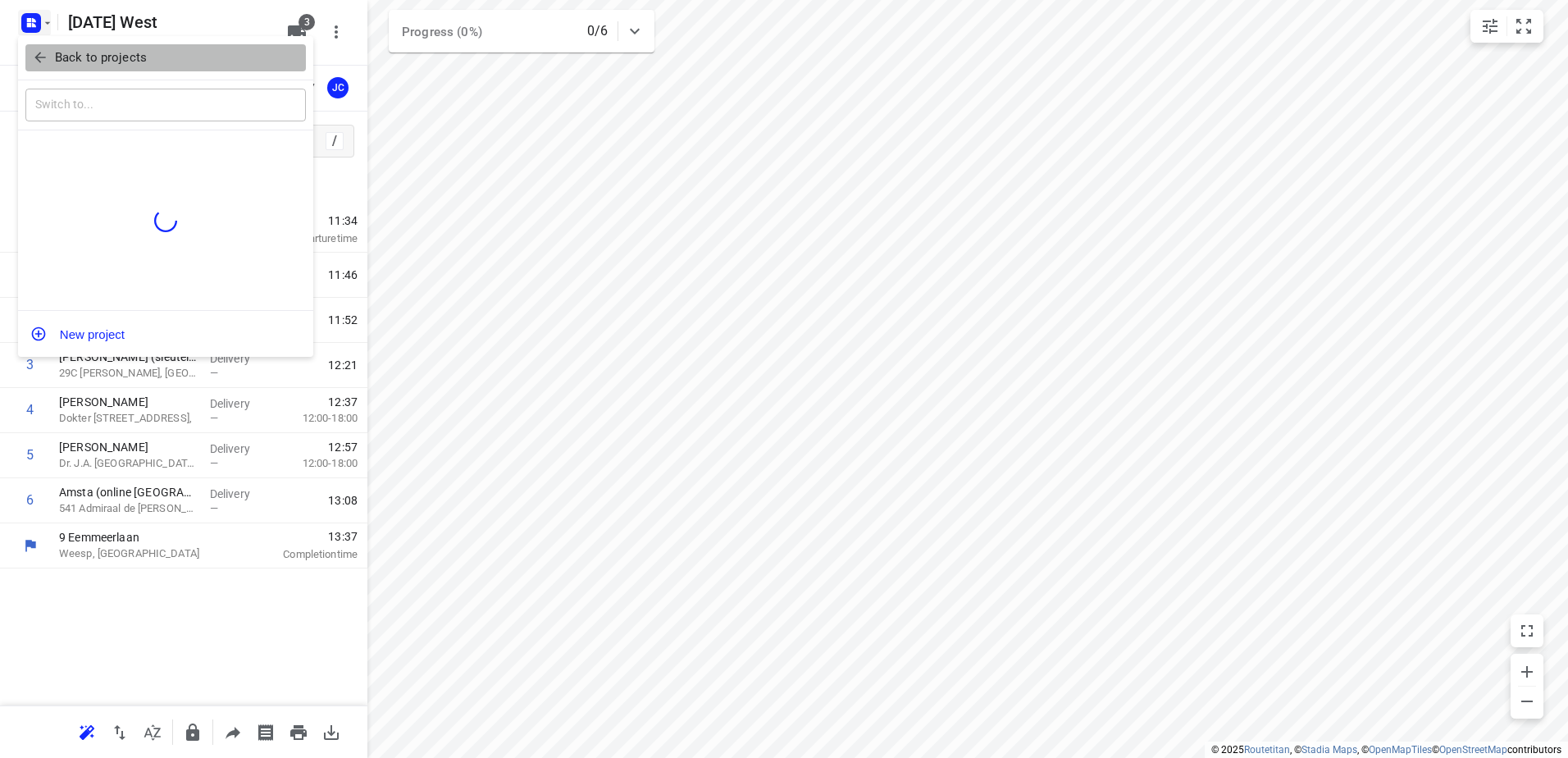
click at [31, 57] on button "Back to projects" at bounding box center [165, 58] width 280 height 27
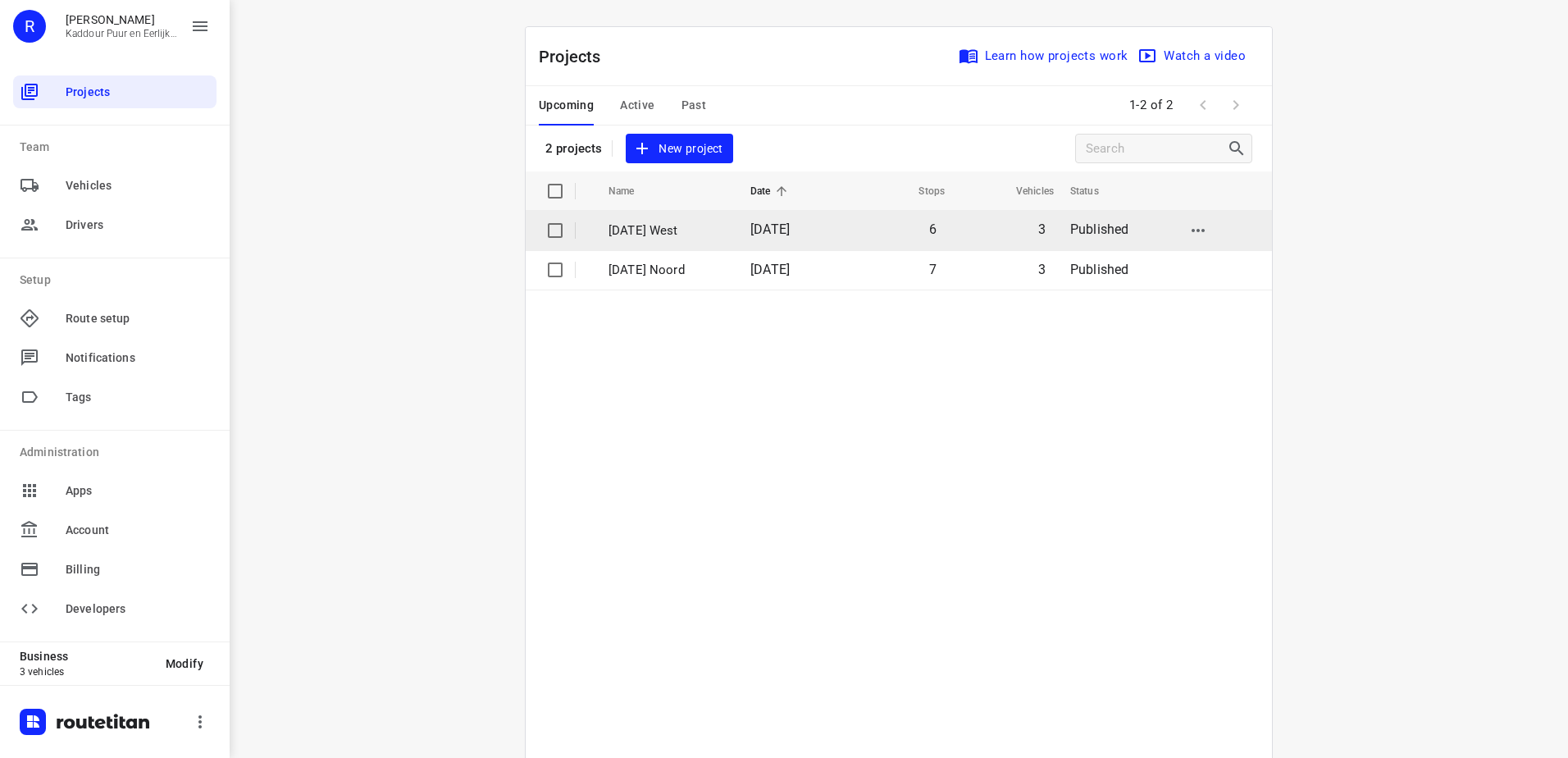
click at [745, 231] on td "[DATE]" at bounding box center [790, 230] width 106 height 39
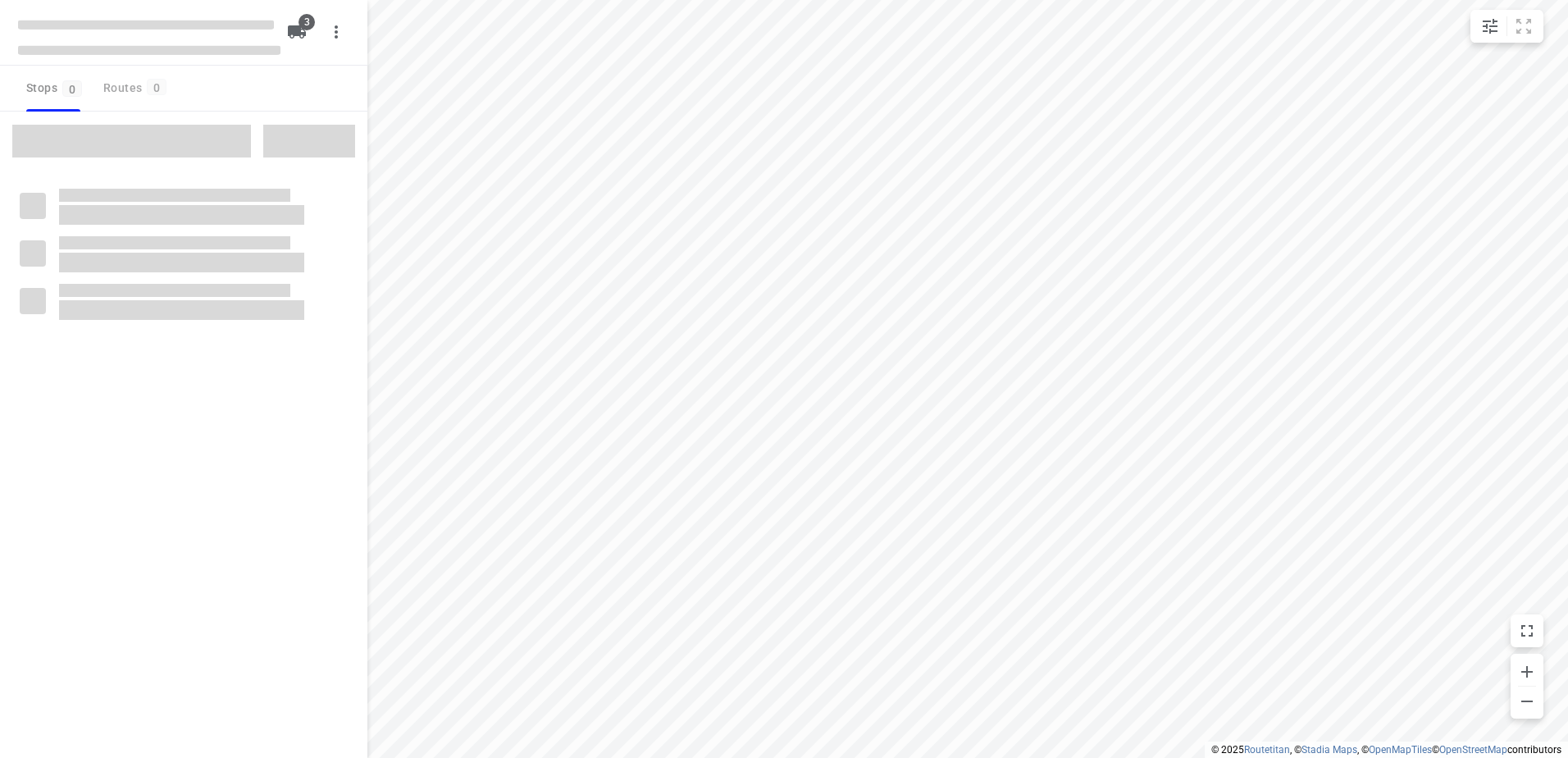
type input "distance"
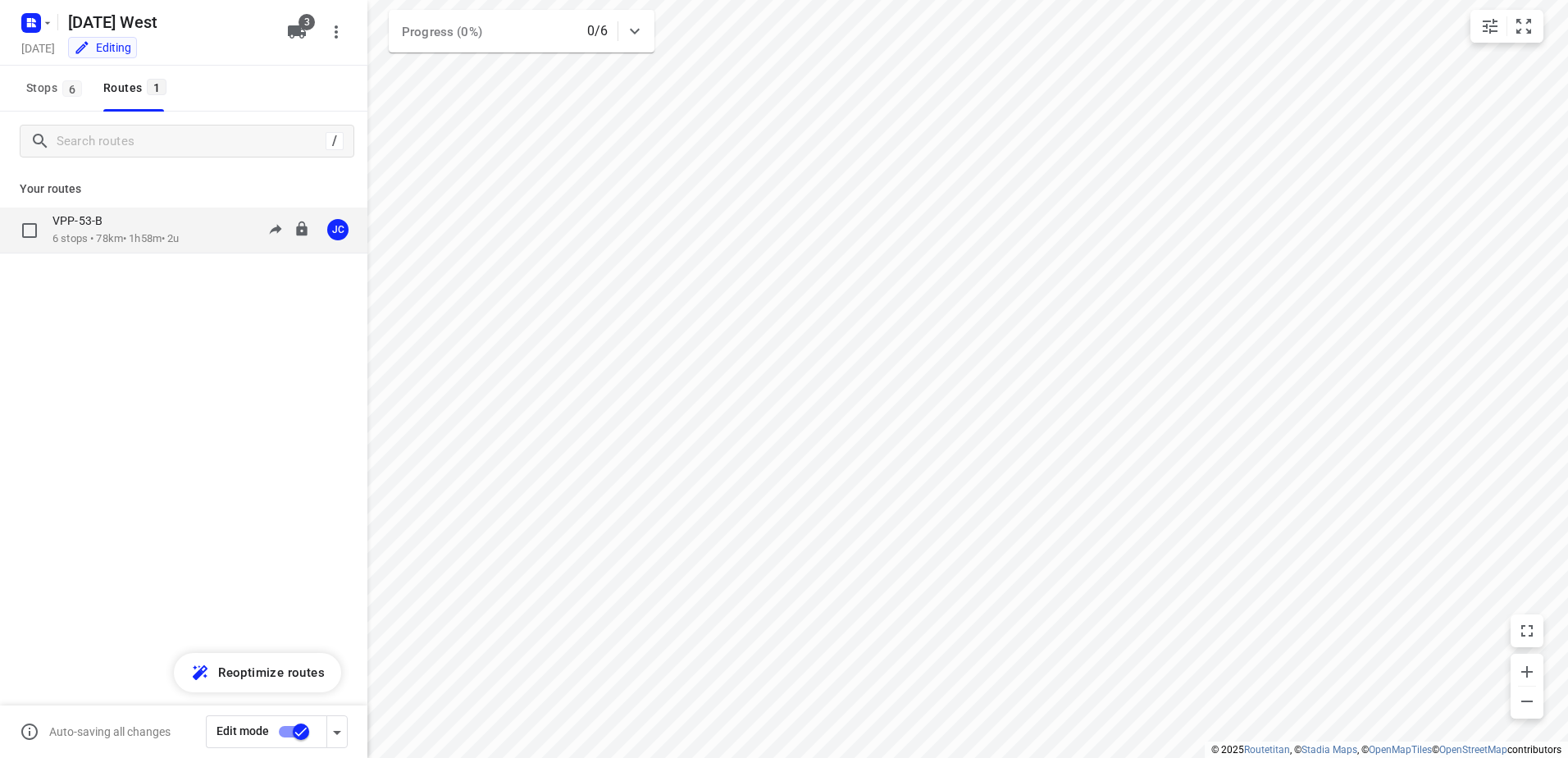
click at [197, 245] on div "VPP-53-B 6 stops • 78km • 1h58m • 2u 11:34-13:37 JC" at bounding box center [210, 230] width 315 height 34
